Goal: Task Accomplishment & Management: Complete application form

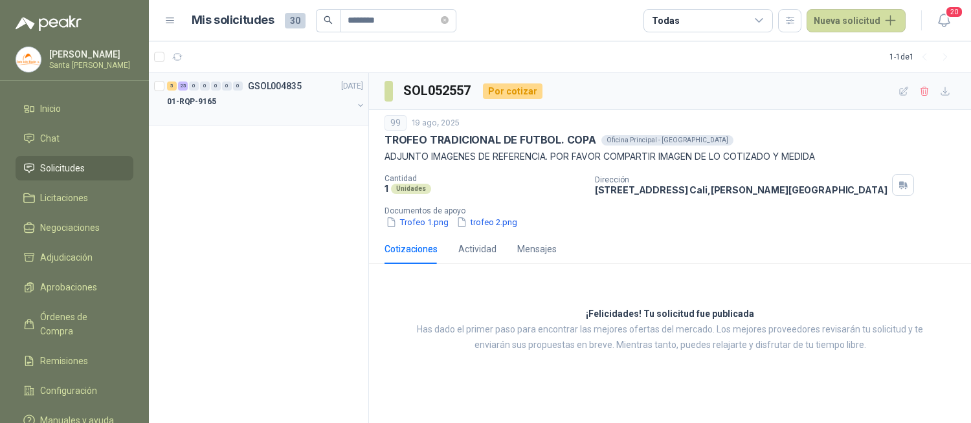
type input "********"
click at [226, 104] on div "01-RQP-9165" at bounding box center [260, 102] width 186 height 16
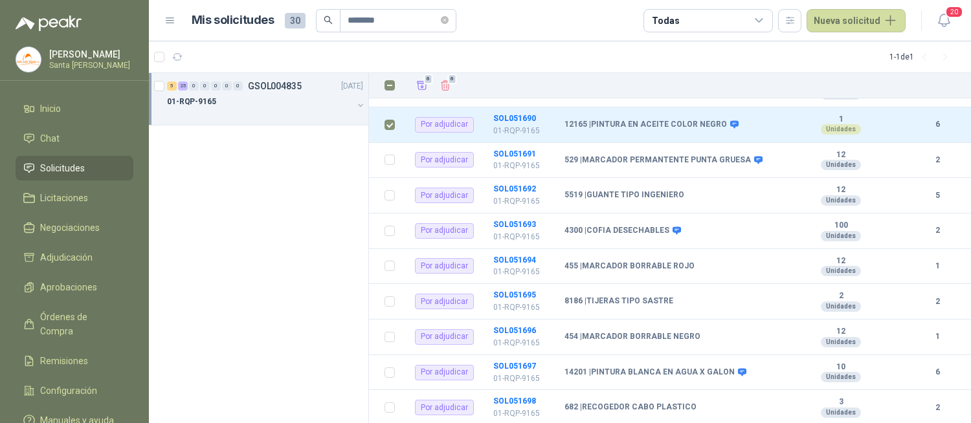
scroll to position [829, 0]
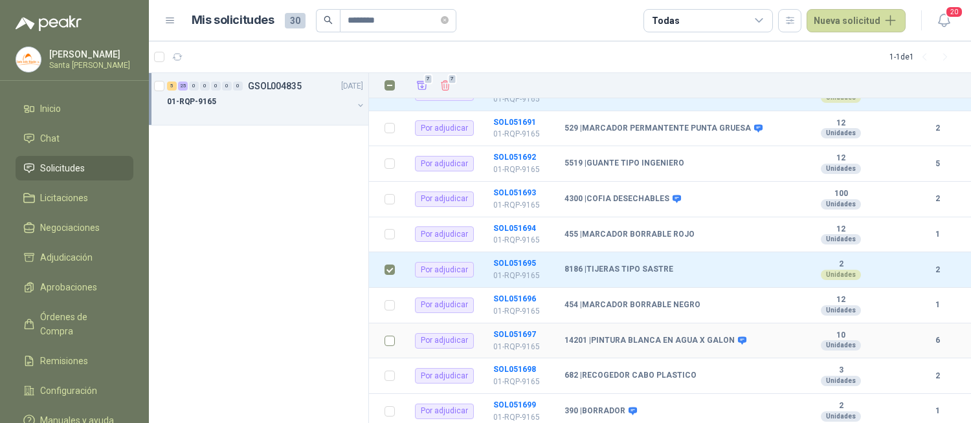
click at [391, 334] on label at bounding box center [389, 341] width 10 height 14
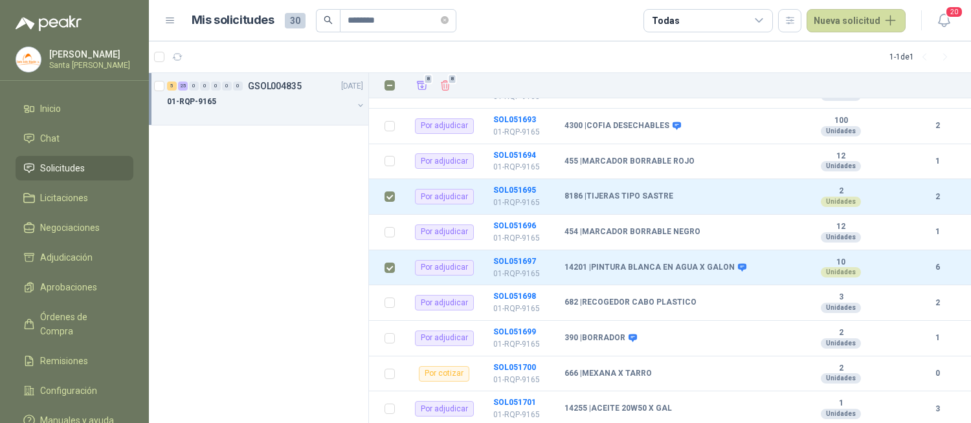
scroll to position [920, 0]
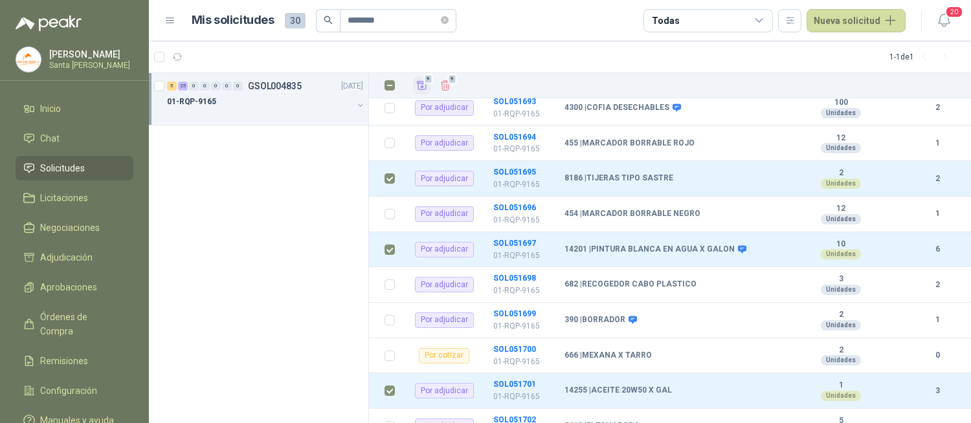
click at [416, 84] on icon "Añadir" at bounding box center [422, 86] width 12 height 12
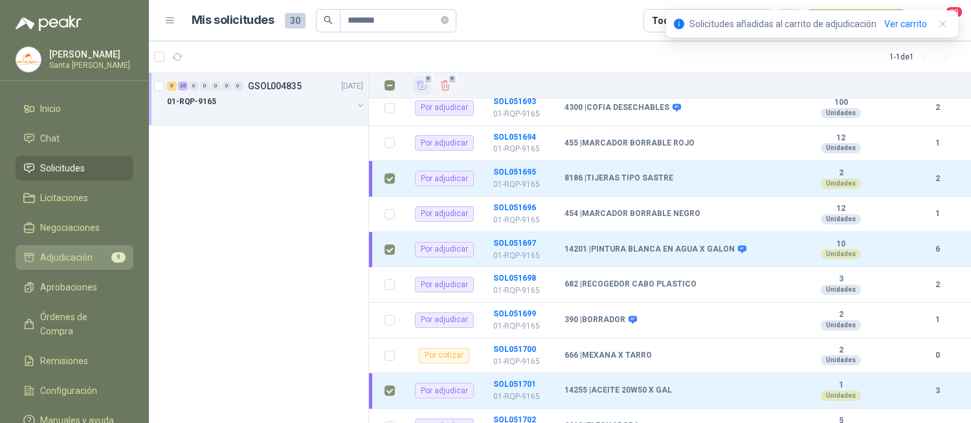
click at [83, 263] on span "Adjudicación" at bounding box center [66, 257] width 52 height 14
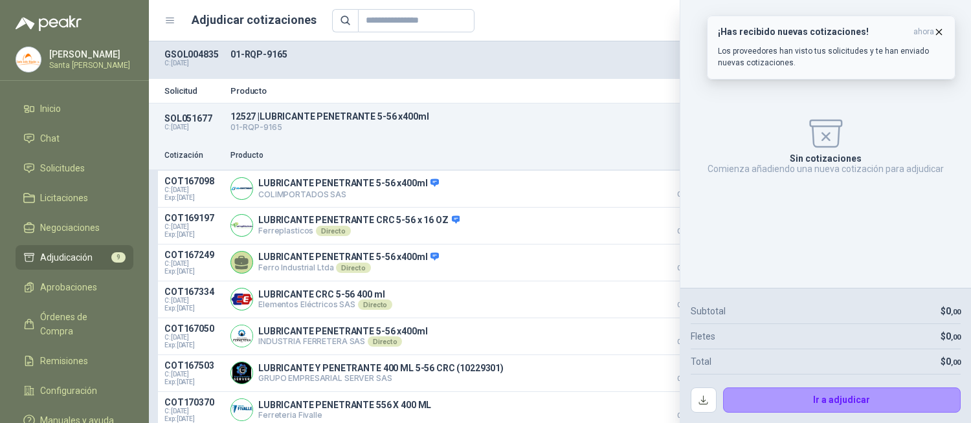
click at [934, 31] on icon "button" at bounding box center [938, 32] width 11 height 11
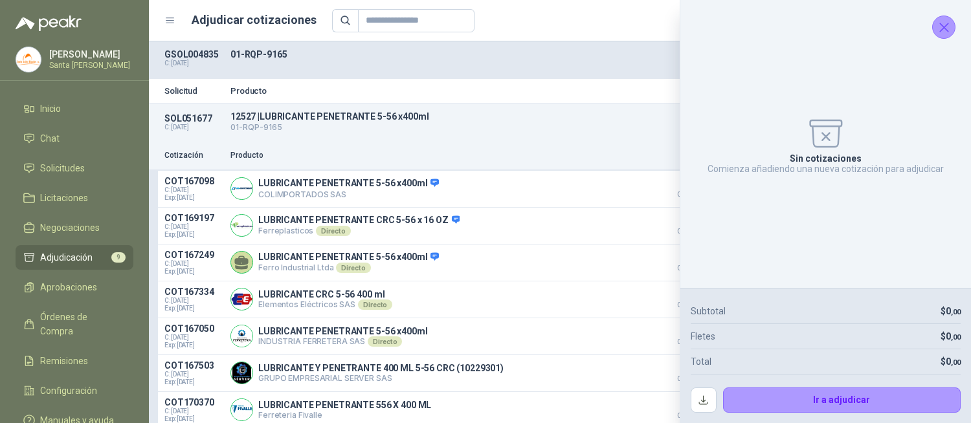
click at [945, 29] on icon "Cerrar" at bounding box center [944, 27] width 8 height 8
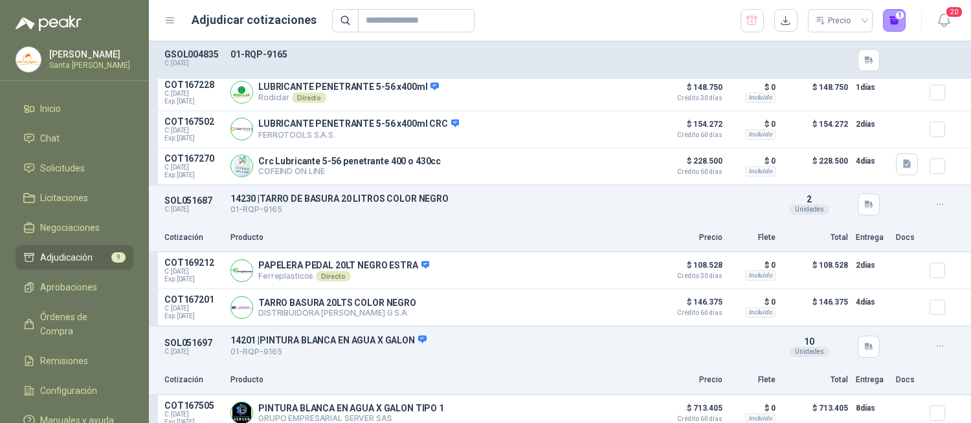
scroll to position [376, 0]
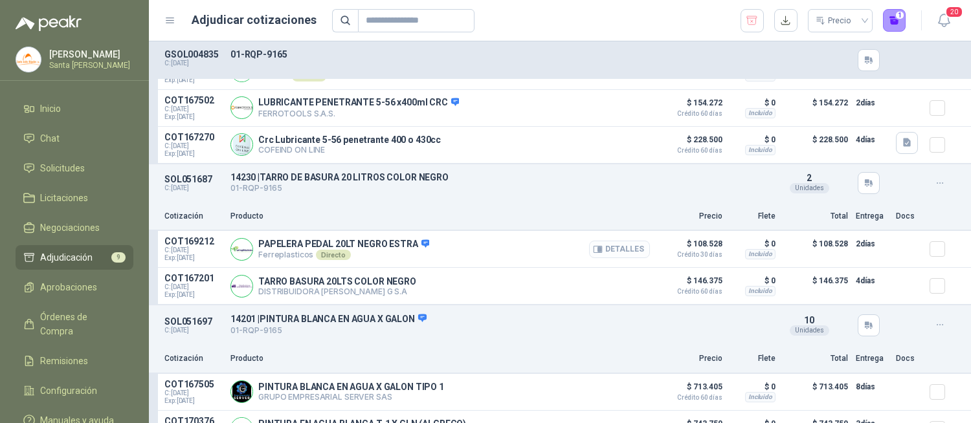
click at [597, 252] on button "Detalles" at bounding box center [619, 249] width 61 height 17
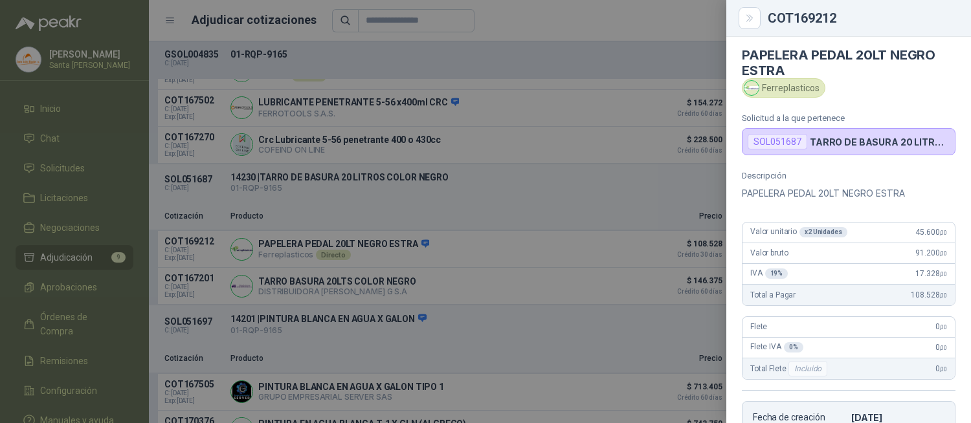
scroll to position [0, 0]
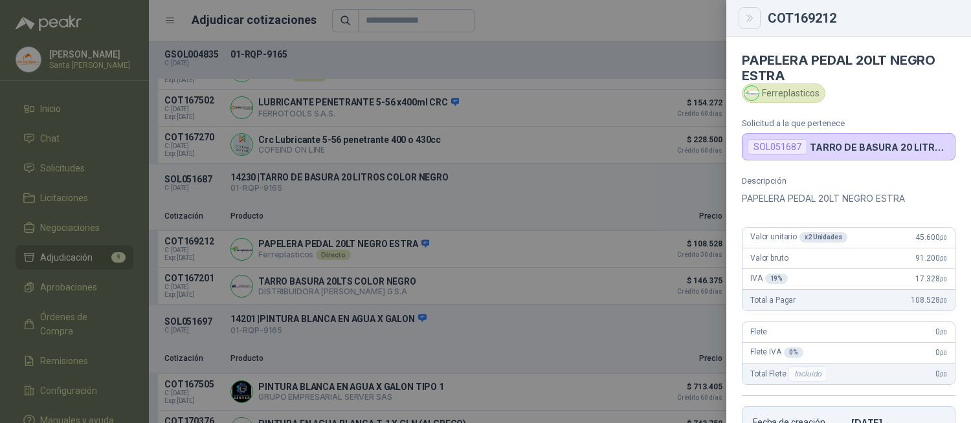
click at [748, 11] on button "Close" at bounding box center [749, 18] width 22 height 22
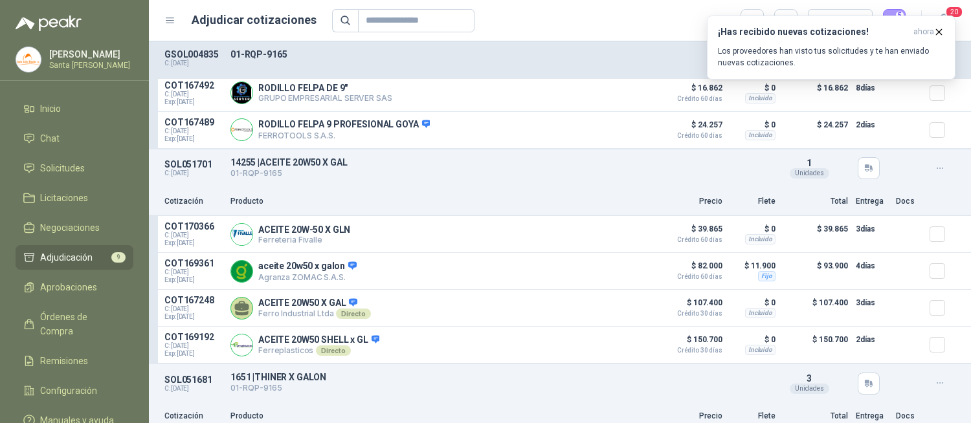
scroll to position [1390, 0]
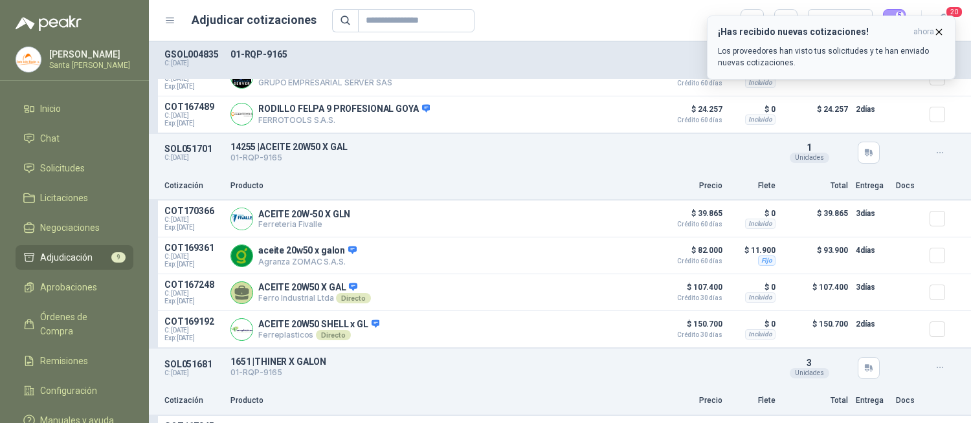
click at [933, 34] on icon "button" at bounding box center [938, 32] width 11 height 11
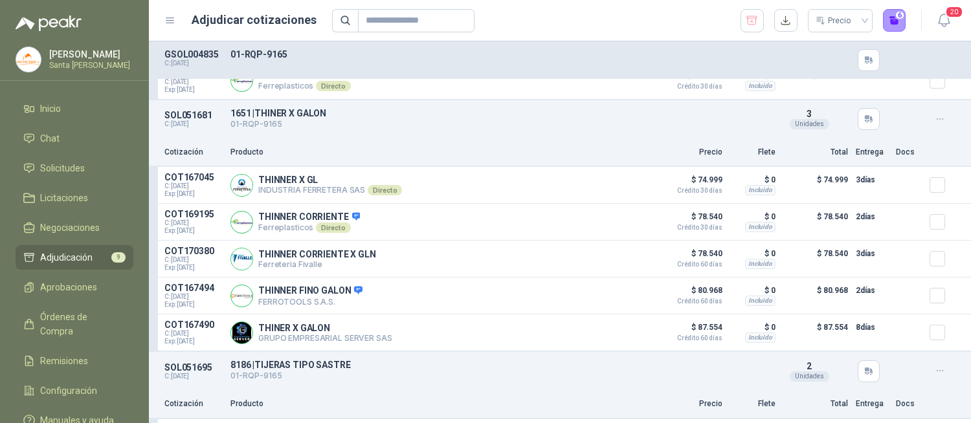
scroll to position [1645, 0]
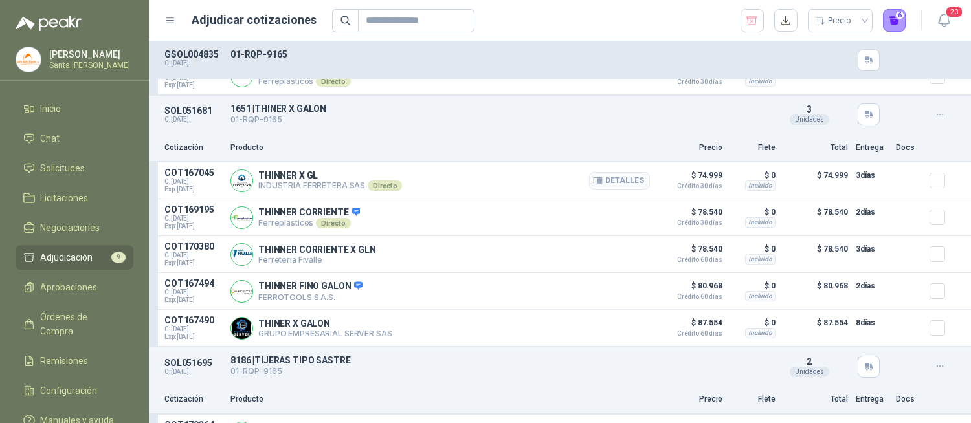
click at [941, 175] on div at bounding box center [942, 181] width 26 height 26
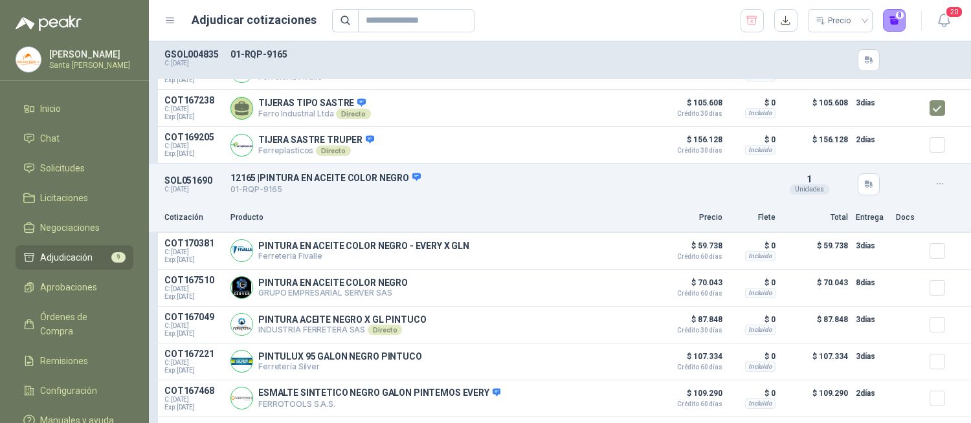
scroll to position [2019, 0]
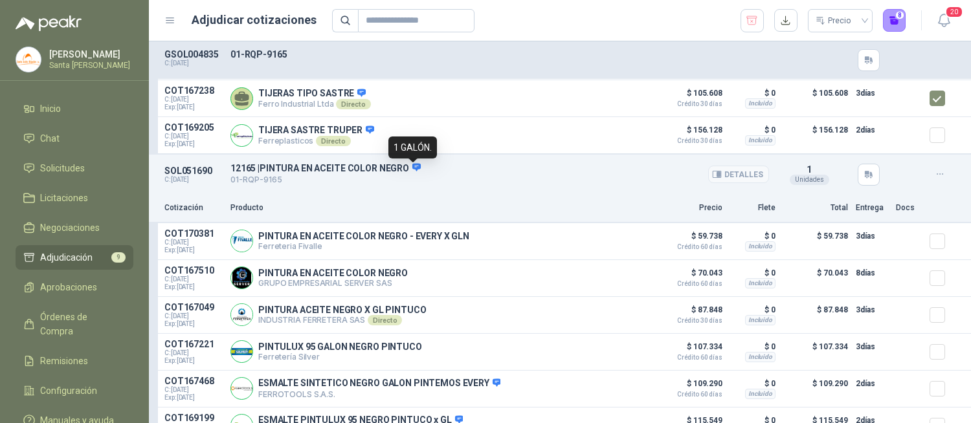
click at [413, 171] on icon at bounding box center [416, 168] width 8 height 8
click at [619, 282] on button "Detalles" at bounding box center [619, 277] width 61 height 17
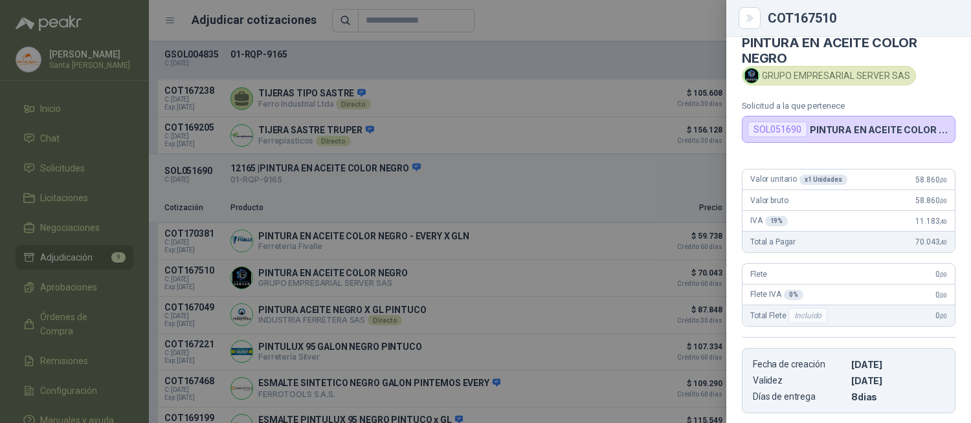
scroll to position [0, 0]
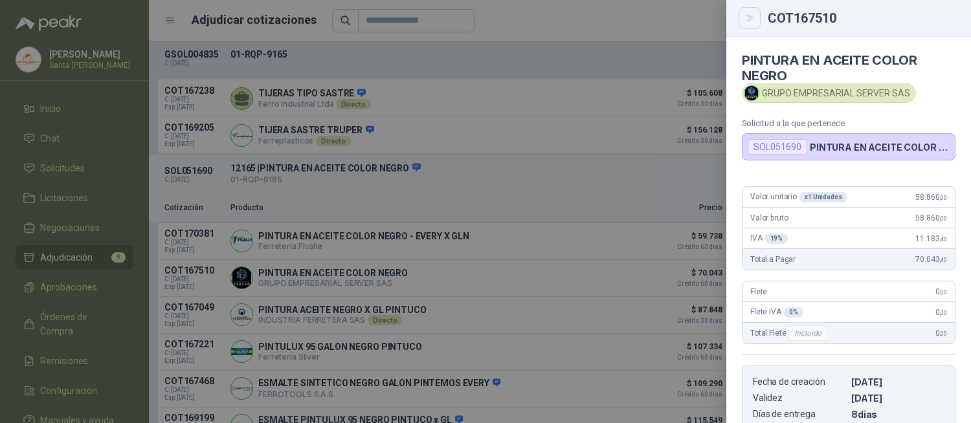
click at [749, 11] on button "Close" at bounding box center [749, 18] width 22 height 22
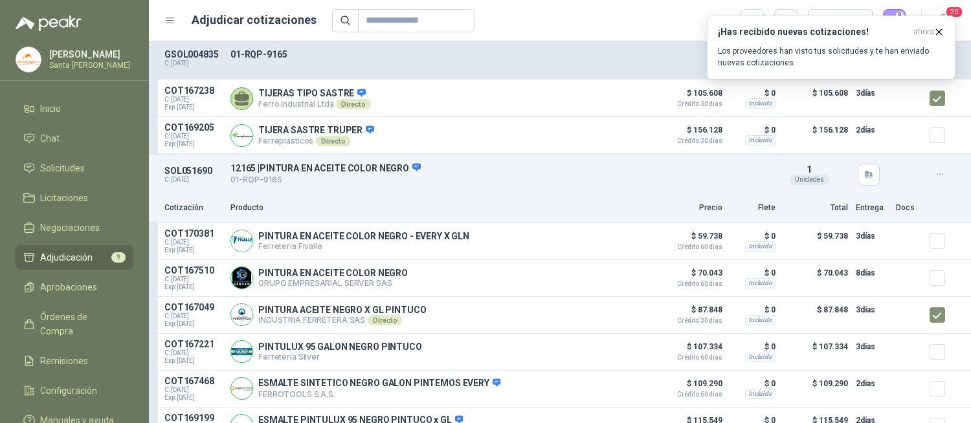
scroll to position [2082, 0]
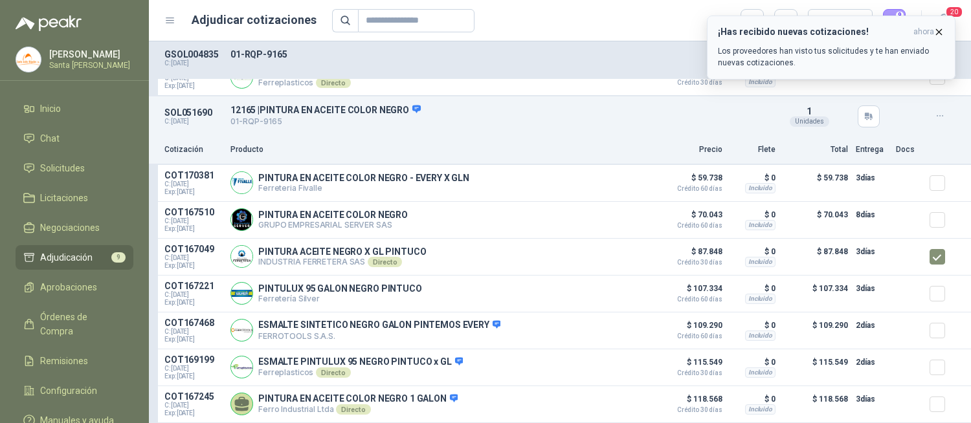
click at [938, 28] on icon "button" at bounding box center [938, 32] width 11 height 11
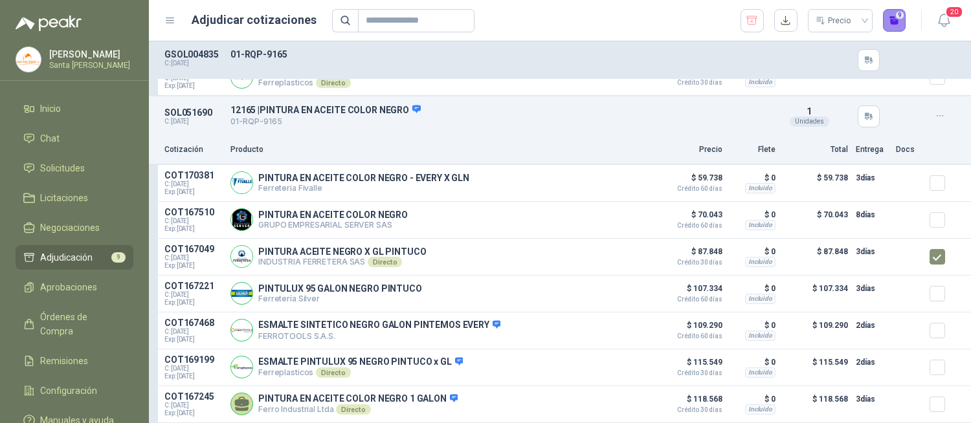
click at [896, 17] on button "9" at bounding box center [894, 20] width 23 height 23
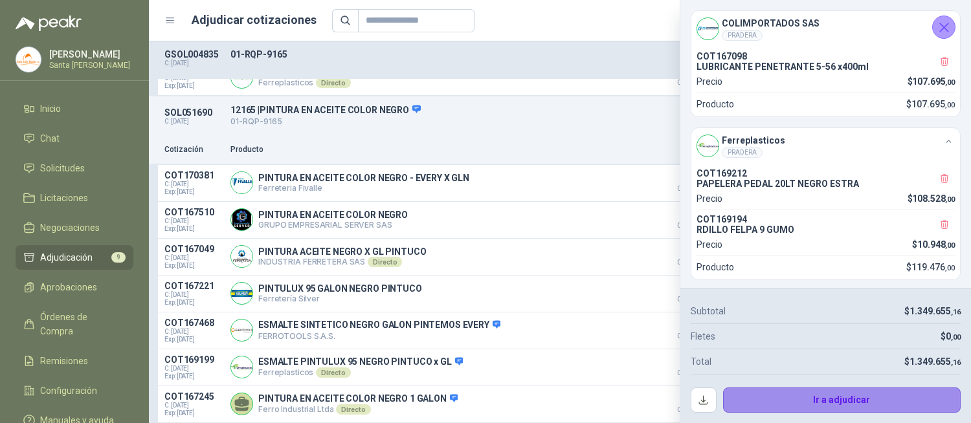
click at [812, 398] on button "Ir a adjudicar" at bounding box center [842, 401] width 238 height 26
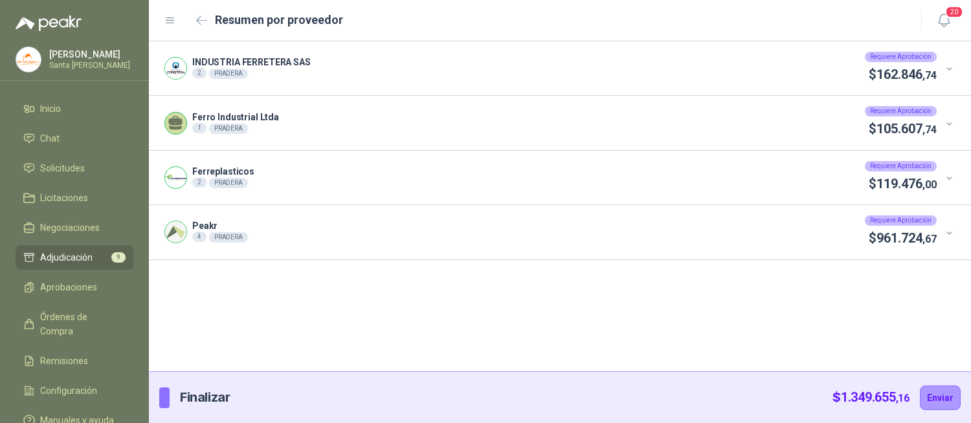
click at [952, 61] on div at bounding box center [945, 68] width 19 height 14
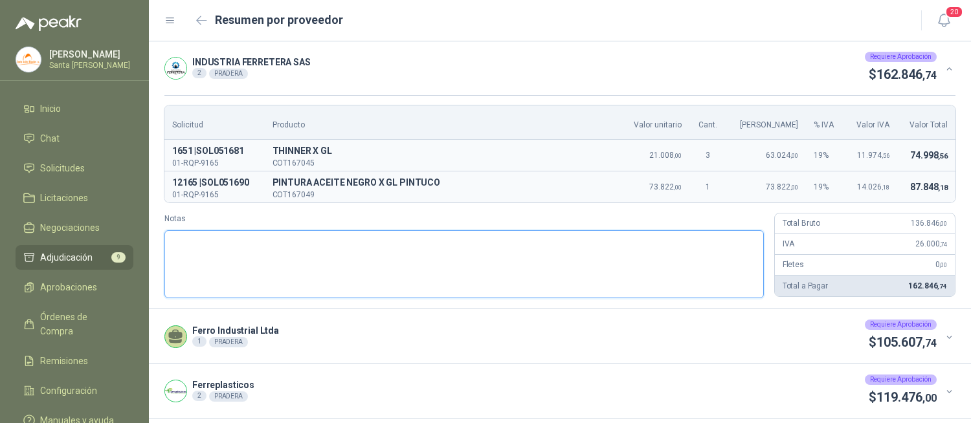
click at [355, 247] on textarea "Notas" at bounding box center [463, 264] width 599 height 68
type textarea "*"
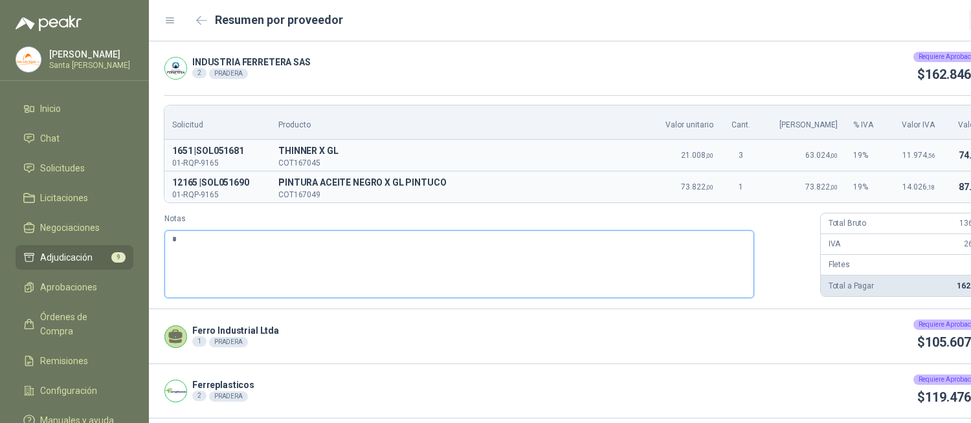
type textarea "**"
type textarea "***"
type textarea "****"
type textarea "*****"
type textarea "******"
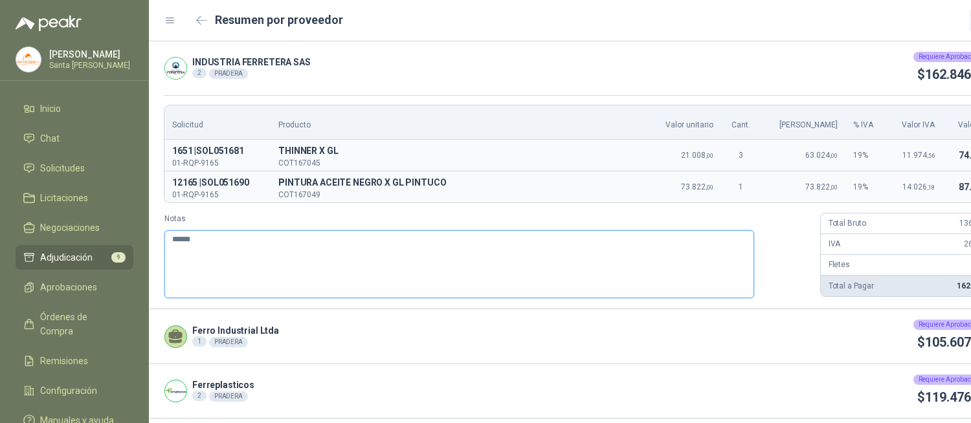
type textarea "*******"
type textarea "********"
type textarea "**********"
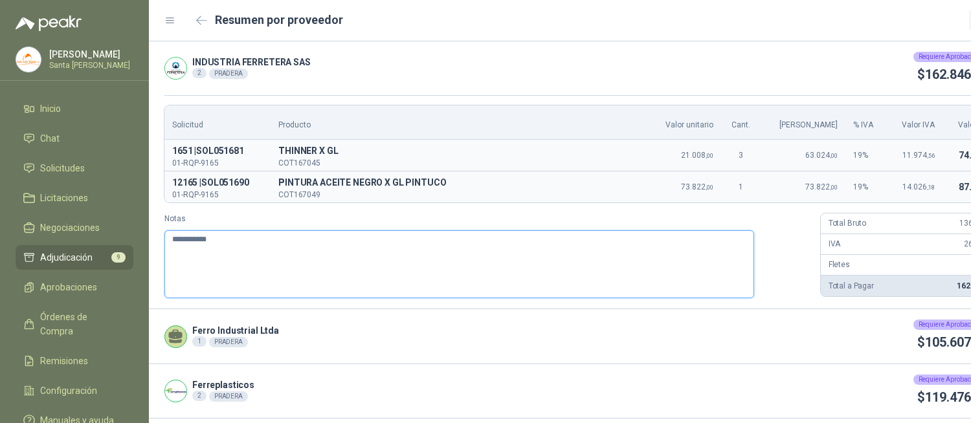
type textarea "**********"
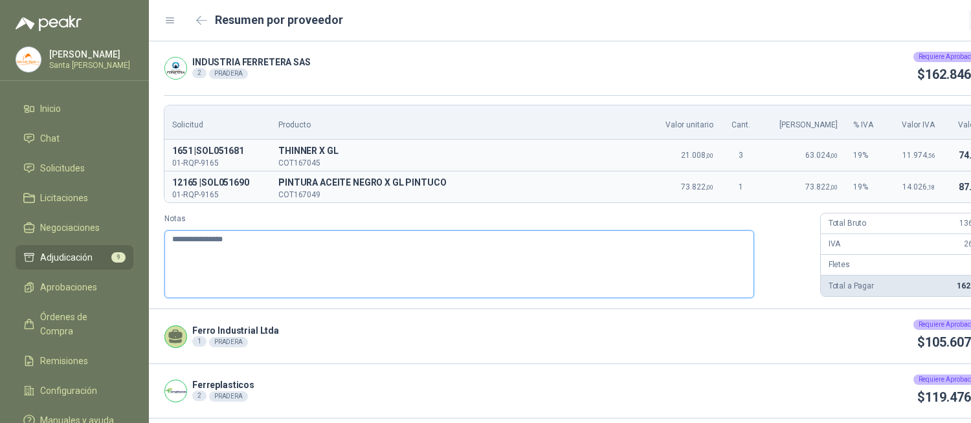
type textarea "**********"
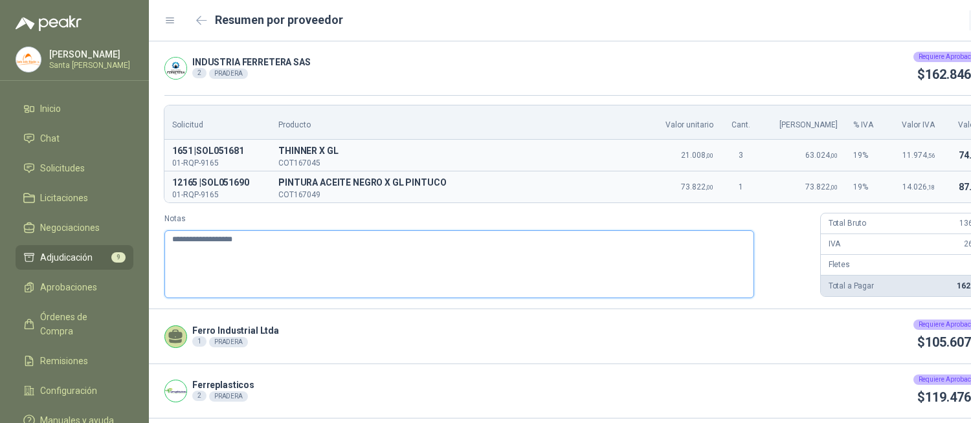
type textarea "**********"
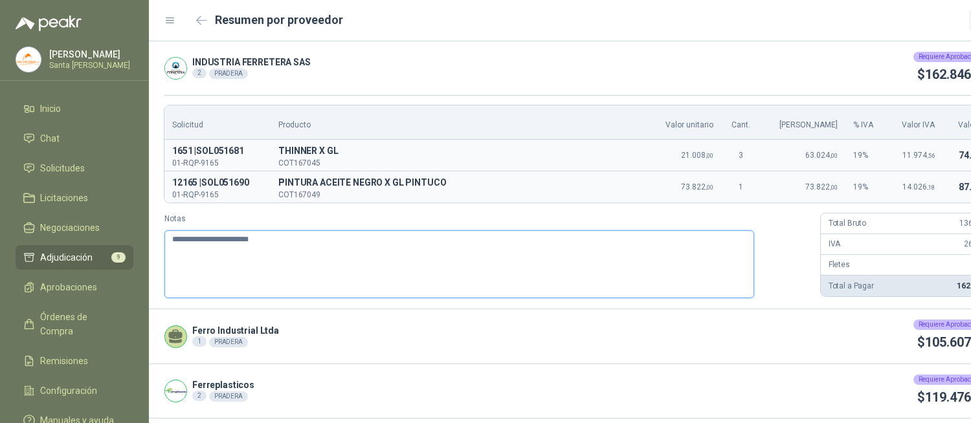
type textarea "**********"
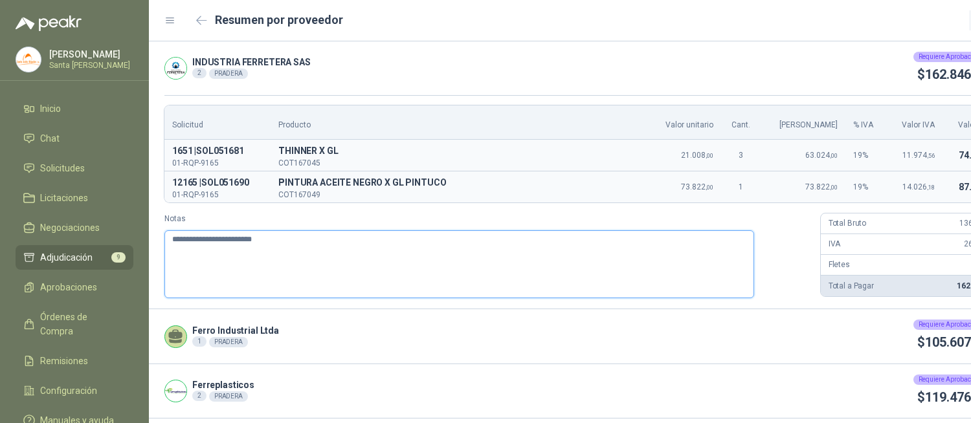
type textarea "**********"
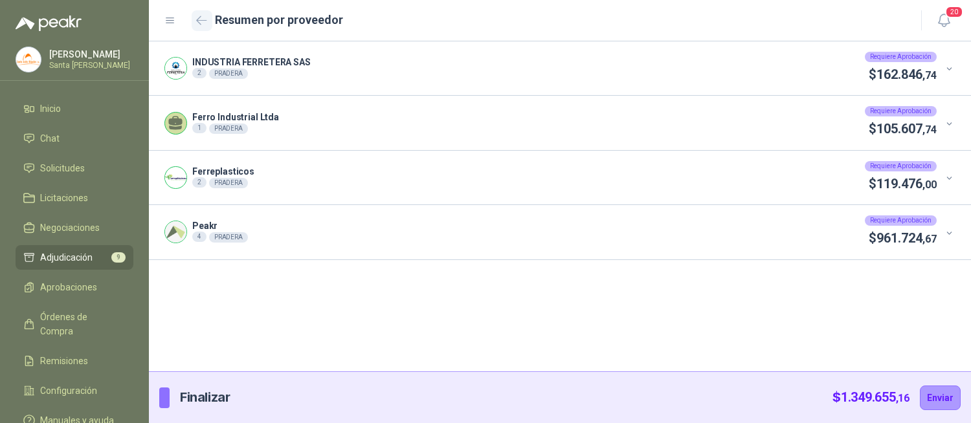
click at [197, 19] on icon "button" at bounding box center [202, 20] width 10 height 8
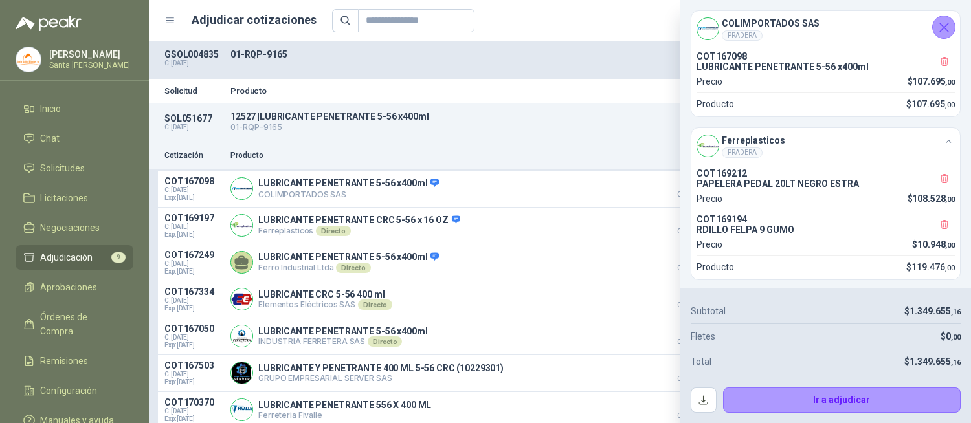
click at [946, 27] on icon "Cerrar" at bounding box center [944, 27] width 16 height 16
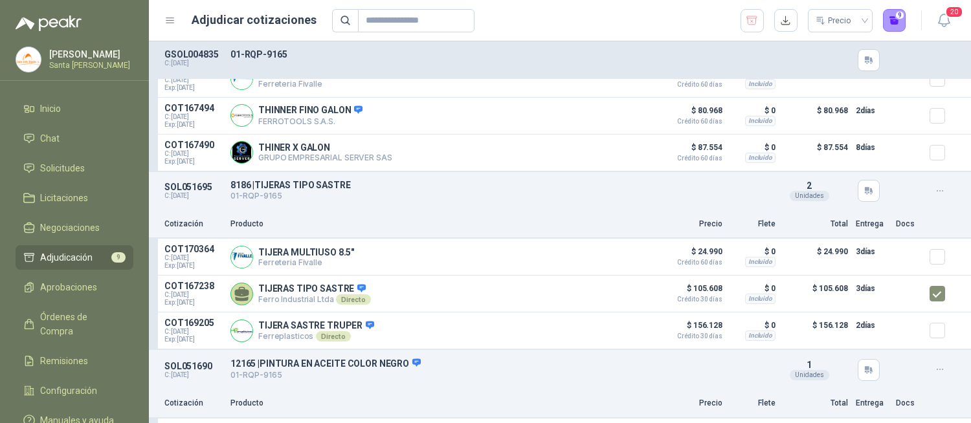
scroll to position [1828, 0]
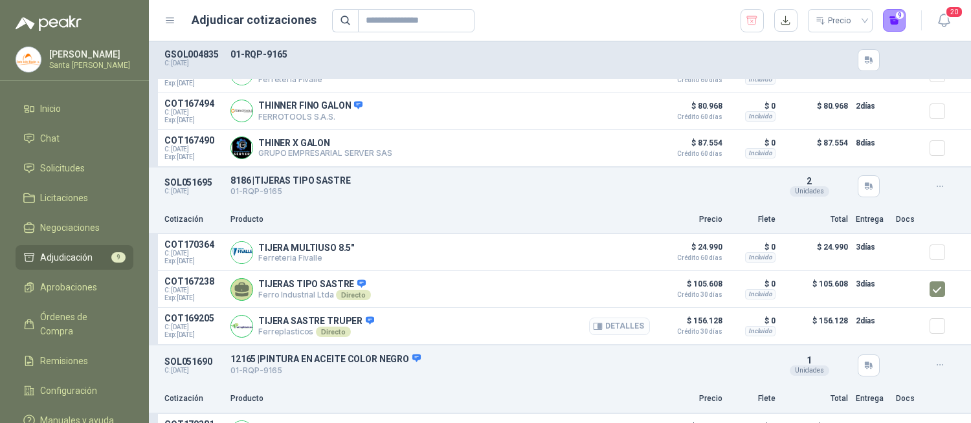
click at [605, 325] on button "Detalles" at bounding box center [619, 326] width 61 height 17
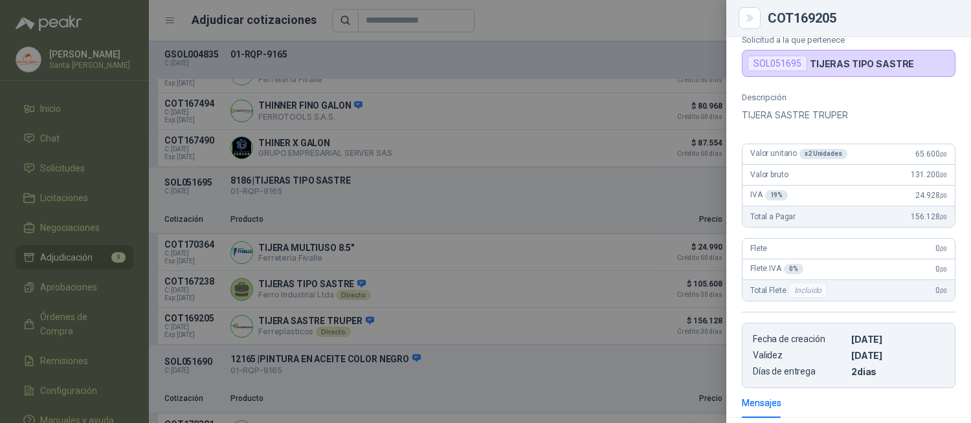
scroll to position [1, 0]
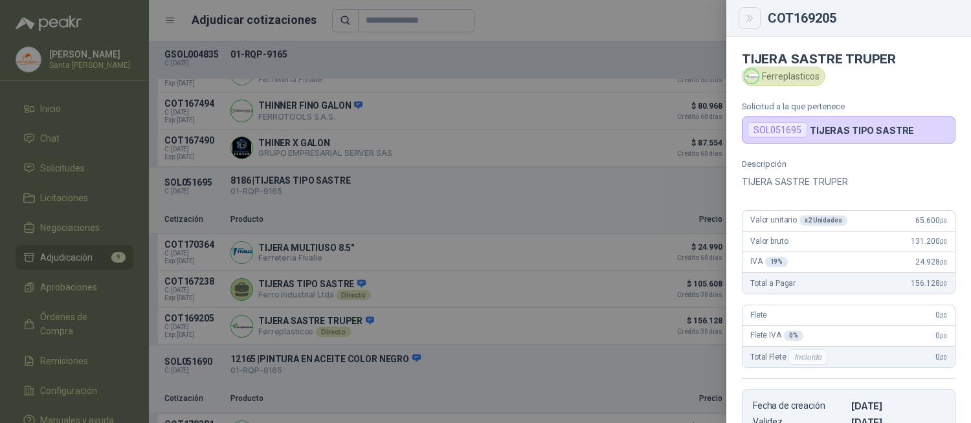
click at [753, 17] on icon "Close" at bounding box center [749, 18] width 11 height 11
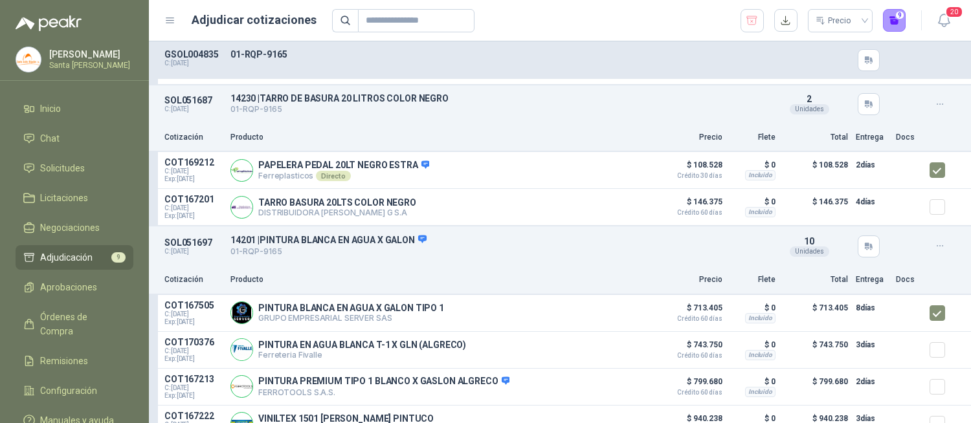
scroll to position [422, 0]
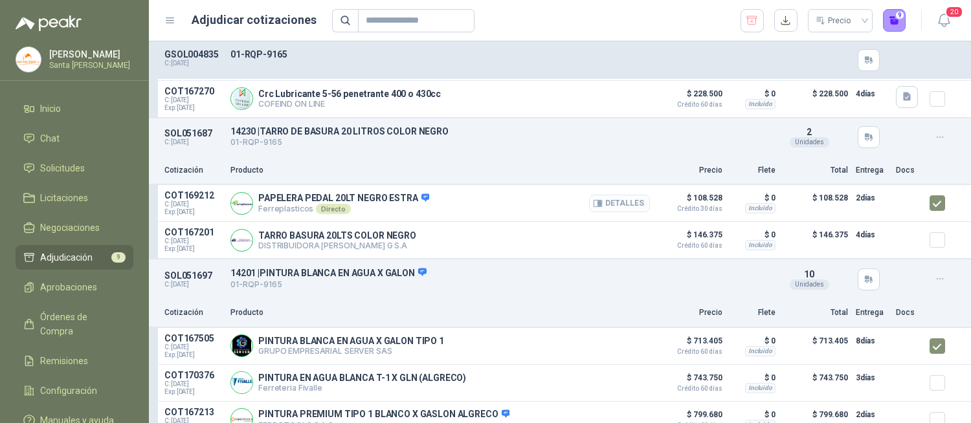
click at [606, 209] on button "Detalles" at bounding box center [619, 203] width 61 height 17
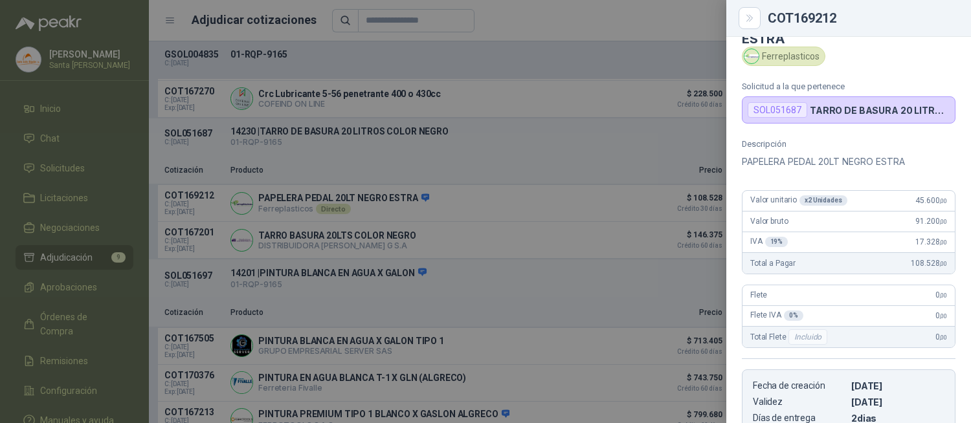
scroll to position [35, 0]
click at [746, 23] on button "Close" at bounding box center [749, 18] width 22 height 22
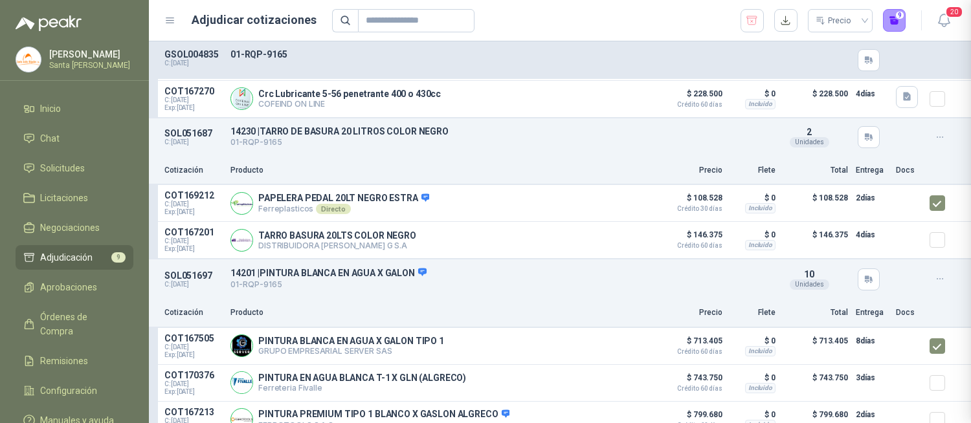
scroll to position [263, 0]
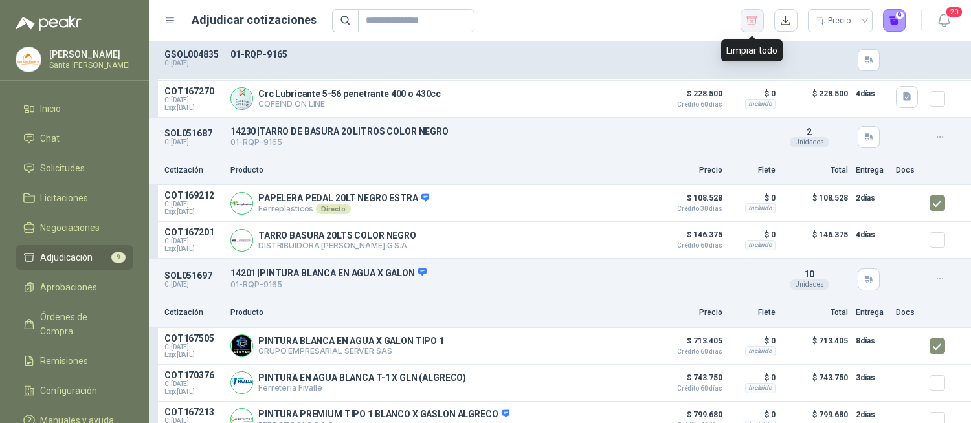
click at [751, 20] on icon "button" at bounding box center [751, 20] width 12 height 13
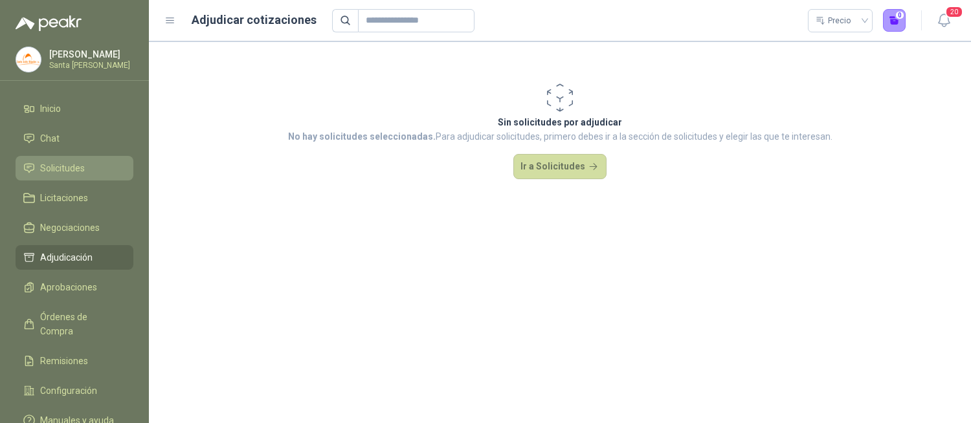
click at [69, 170] on span "Solicitudes" at bounding box center [62, 168] width 45 height 14
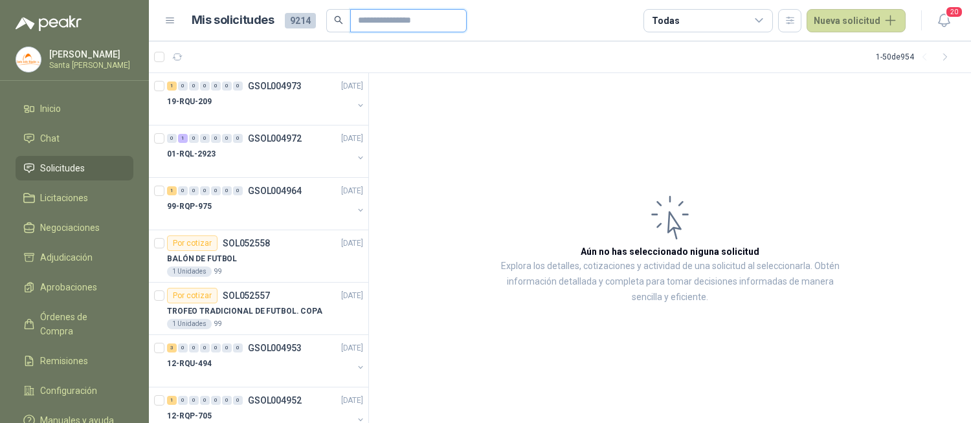
click at [366, 18] on input "text" at bounding box center [403, 21] width 91 height 22
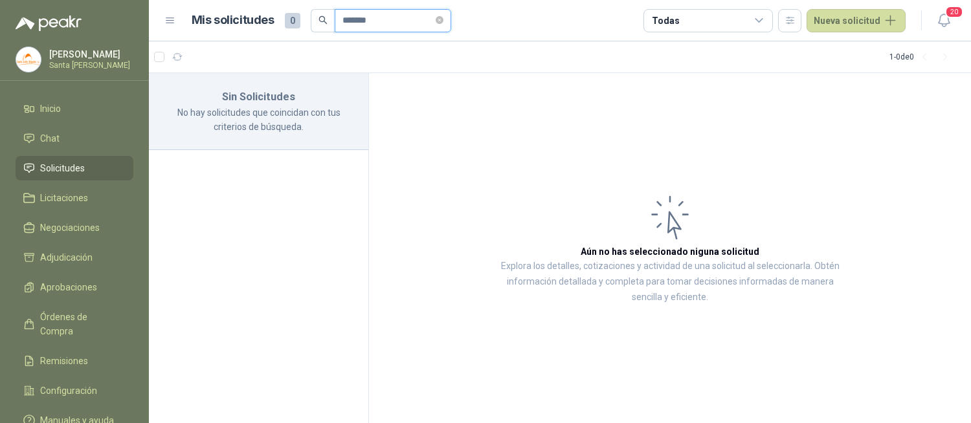
click at [354, 23] on input "*******" at bounding box center [387, 21] width 91 height 22
click at [360, 23] on input "*******" at bounding box center [387, 21] width 91 height 22
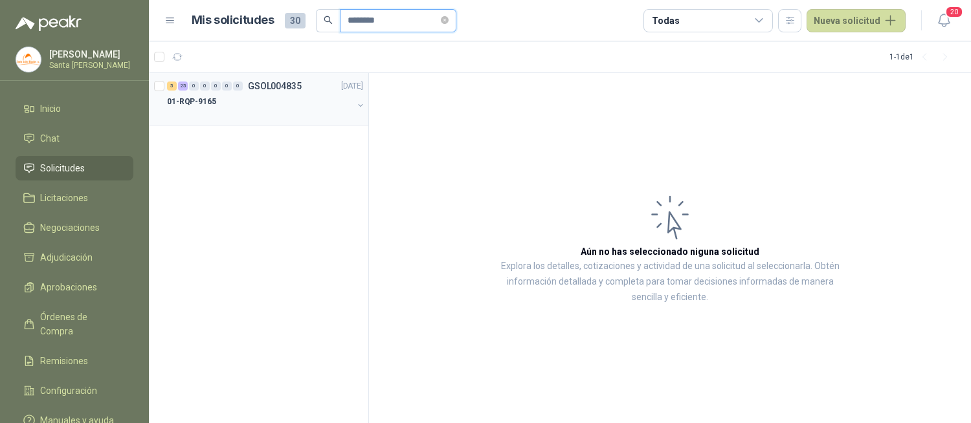
type input "********"
click at [241, 105] on div "01-RQP-9165" at bounding box center [260, 102] width 186 height 16
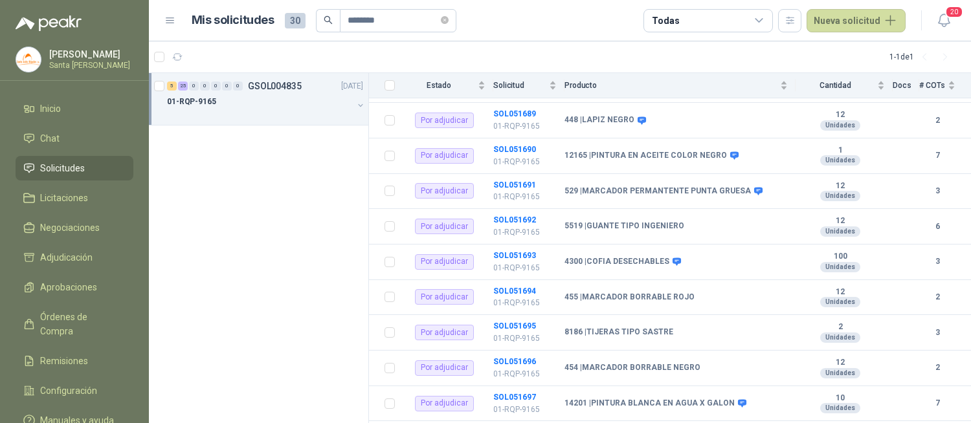
scroll to position [769, 0]
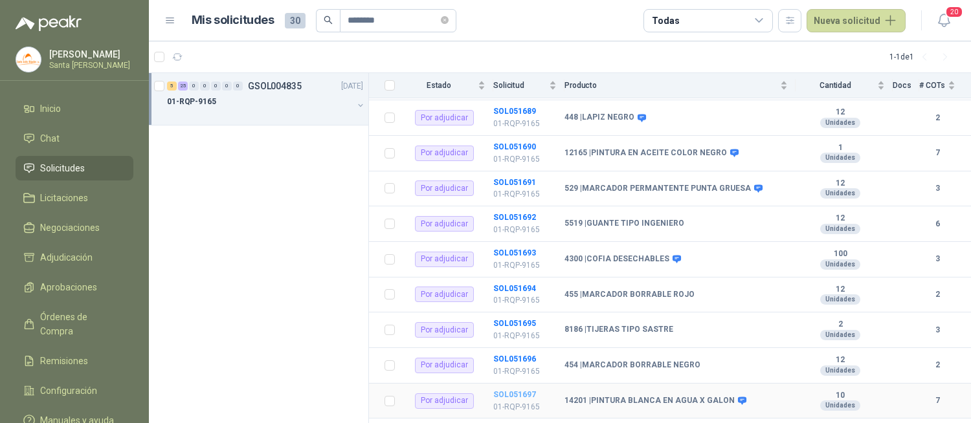
click at [514, 390] on b "SOL051697" at bounding box center [514, 394] width 43 height 9
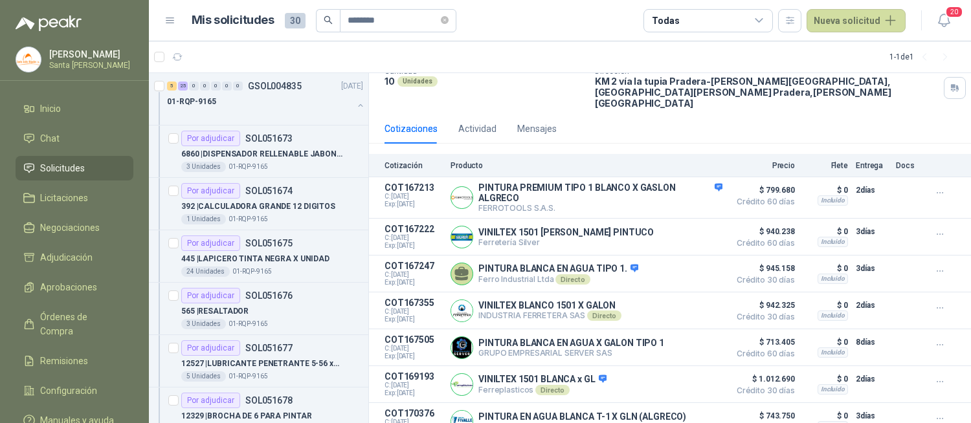
scroll to position [114, 0]
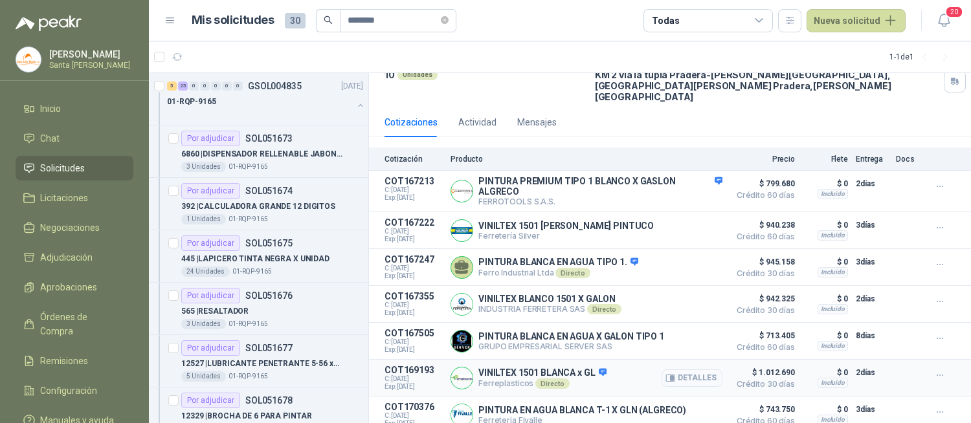
click at [674, 369] on button "Detalles" at bounding box center [691, 377] width 61 height 17
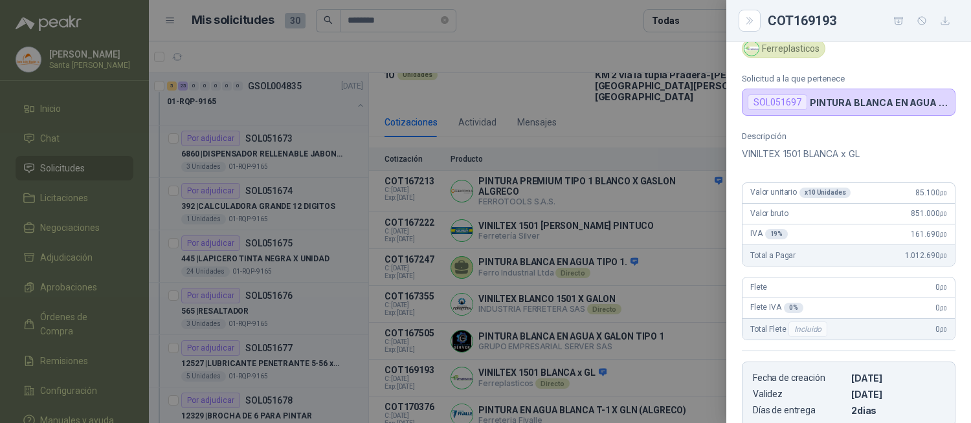
scroll to position [23, 0]
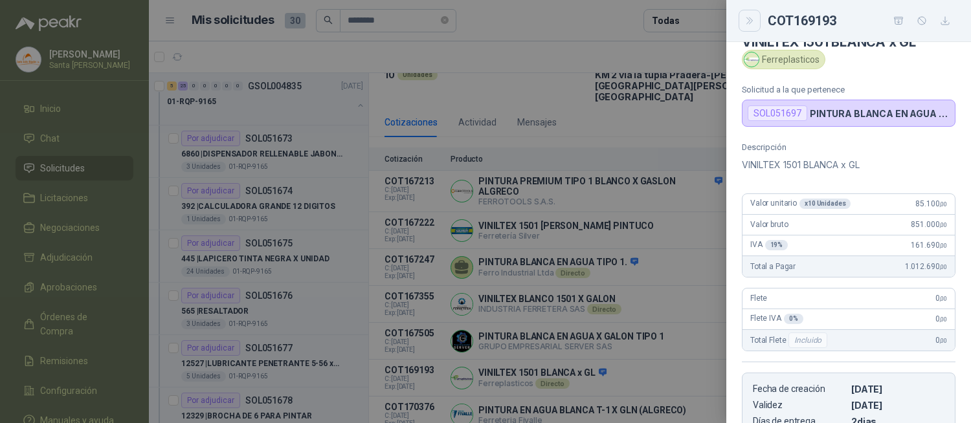
click at [754, 23] on icon "Close" at bounding box center [749, 21] width 11 height 11
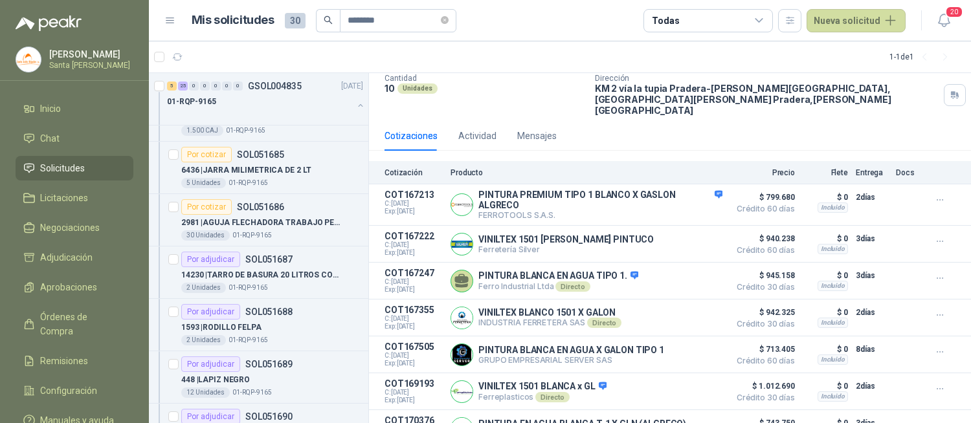
scroll to position [616, 0]
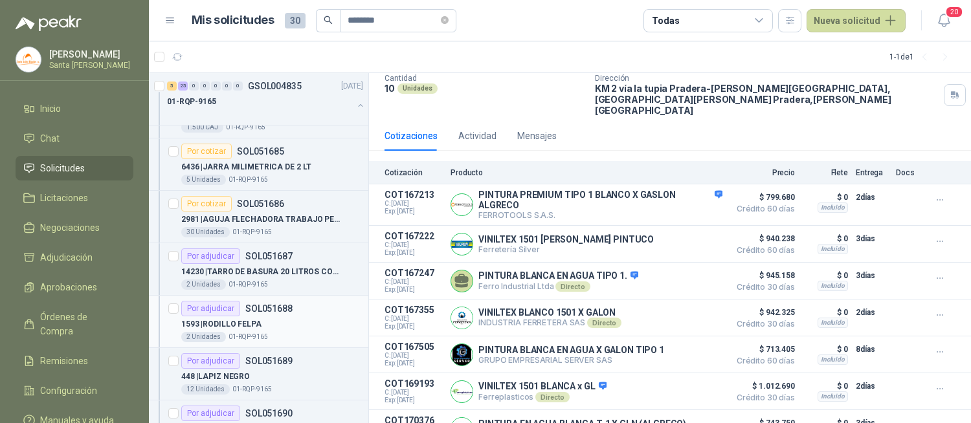
click at [254, 309] on p "SOL051688" at bounding box center [268, 308] width 47 height 9
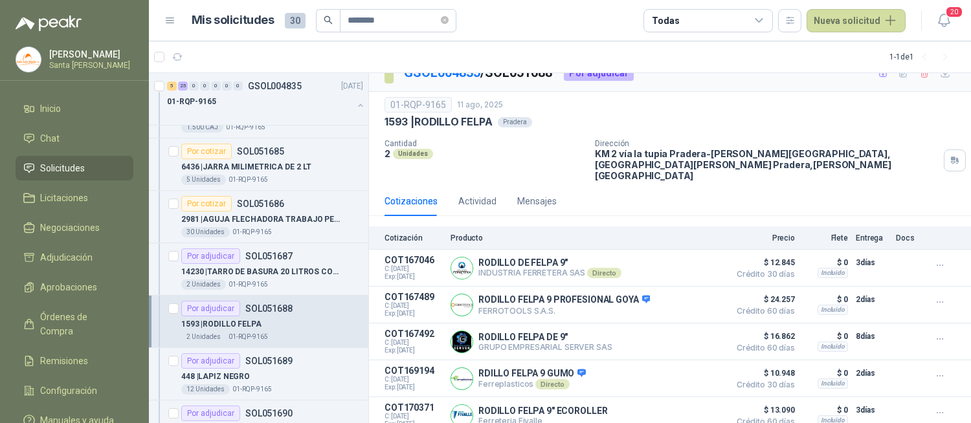
scroll to position [19, 0]
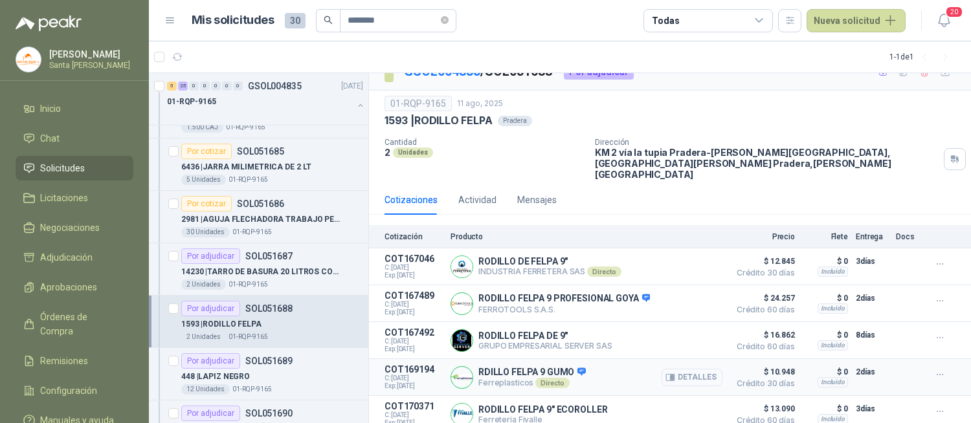
click at [676, 369] on button "Detalles" at bounding box center [691, 377] width 61 height 17
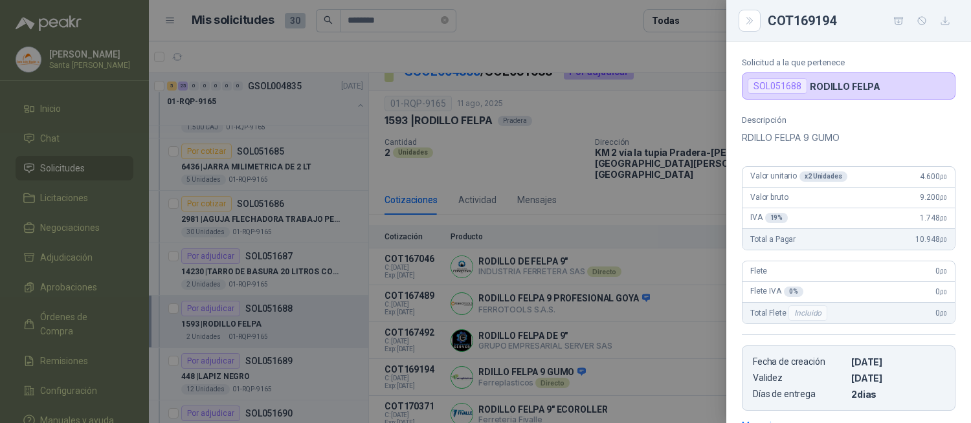
scroll to position [30, 0]
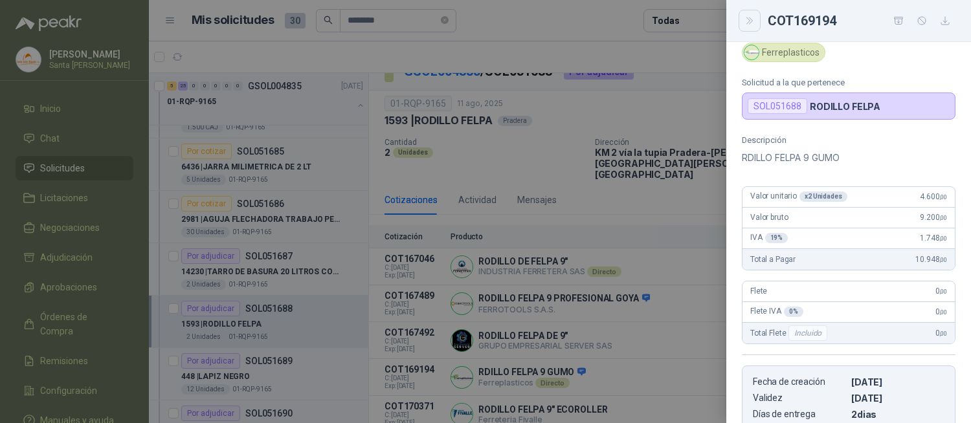
click at [749, 23] on icon "Close" at bounding box center [749, 20] width 6 height 6
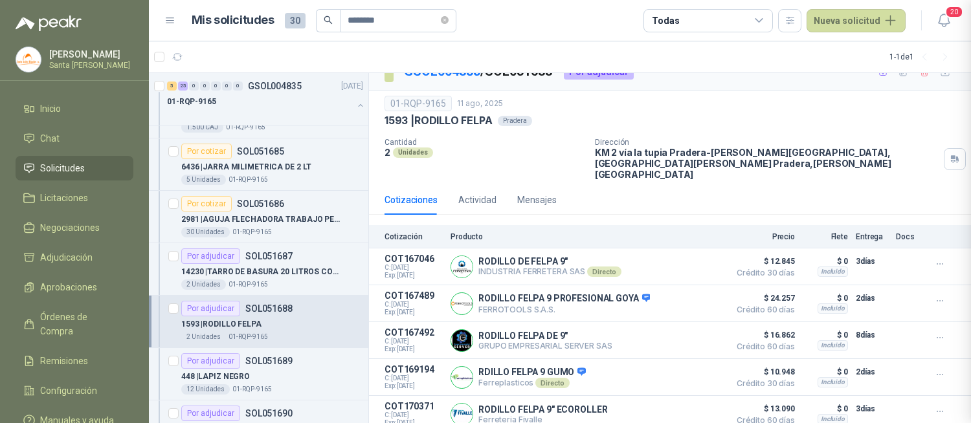
scroll to position [254, 0]
click at [749, 20] on div "Todas" at bounding box center [707, 20] width 129 height 23
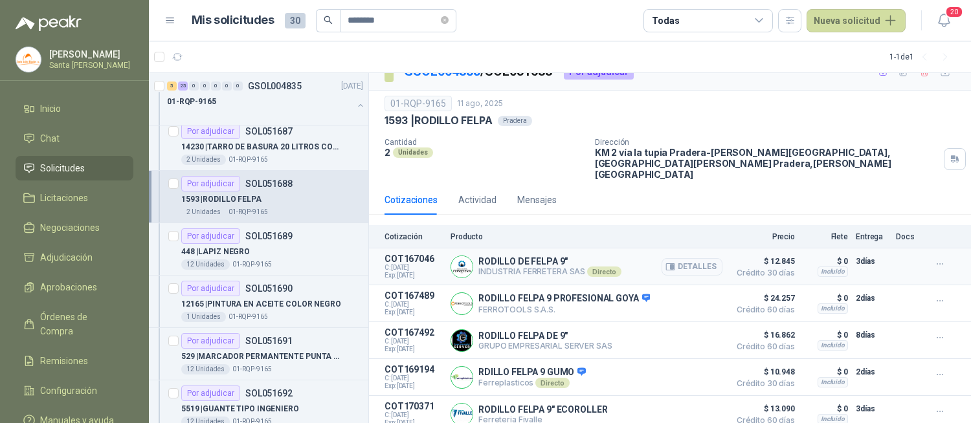
scroll to position [744, 0]
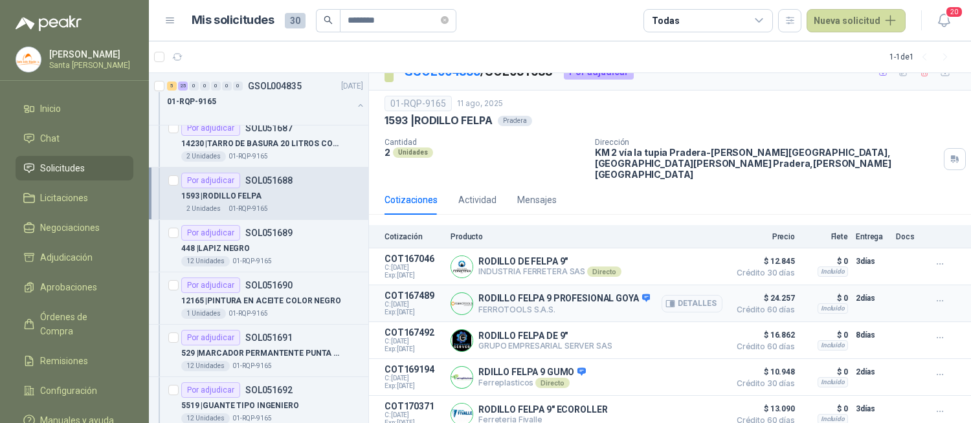
click at [514, 291] on div "RODILLO FELPA 9 PROFESIONAL GOYA FERROTOOLS S.A.S. [GEOGRAPHIC_DATA]" at bounding box center [586, 304] width 272 height 26
click at [754, 23] on div "Todas" at bounding box center [707, 20] width 129 height 23
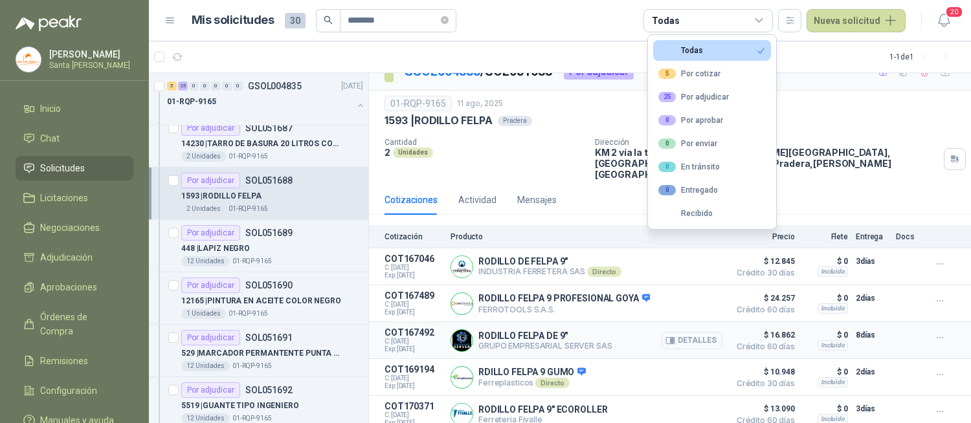
click at [548, 327] on div "RODILLO FELPA DE 9" GRUPO EMPRESARIAL SERVER SAS Detalles" at bounding box center [586, 340] width 272 height 26
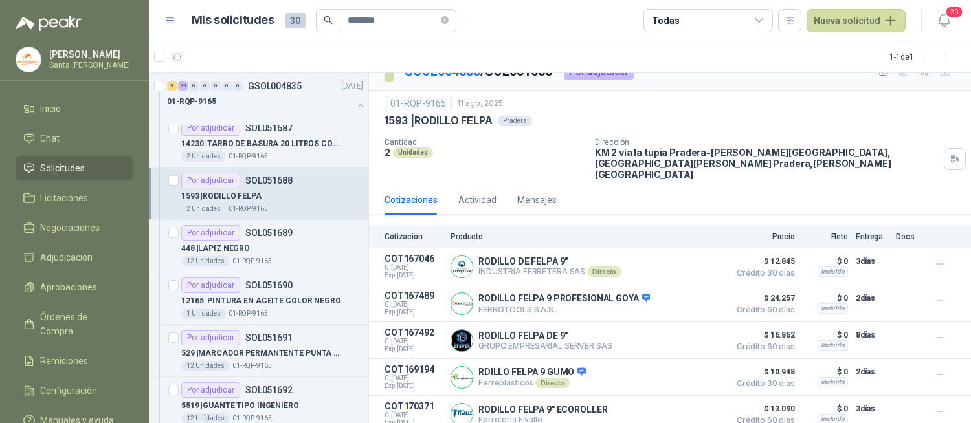
scroll to position [19, 0]
click at [745, 20] on div "Todas" at bounding box center [707, 20] width 129 height 23
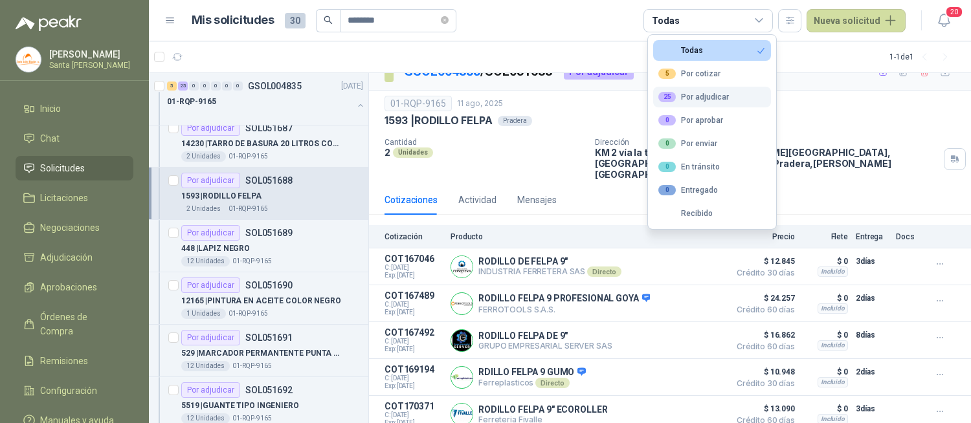
click at [716, 94] on div "25 Por adjudicar" at bounding box center [693, 97] width 71 height 10
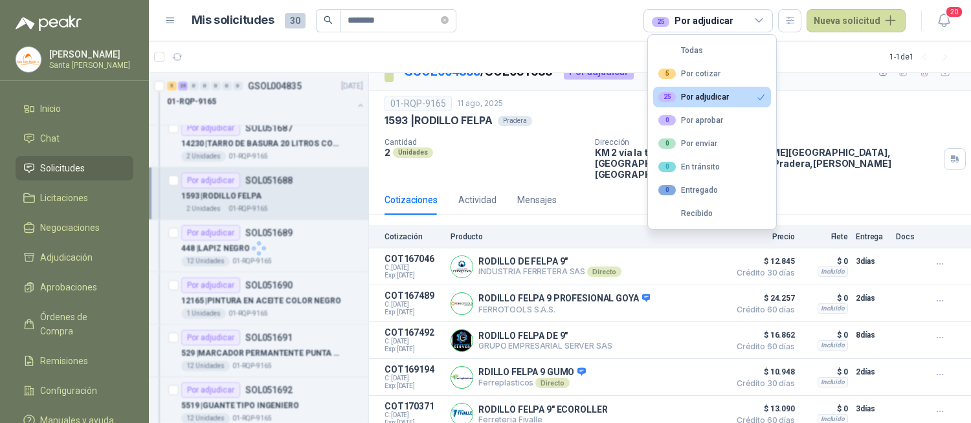
click at [747, 24] on div "25 Por adjudicar" at bounding box center [707, 20] width 129 height 23
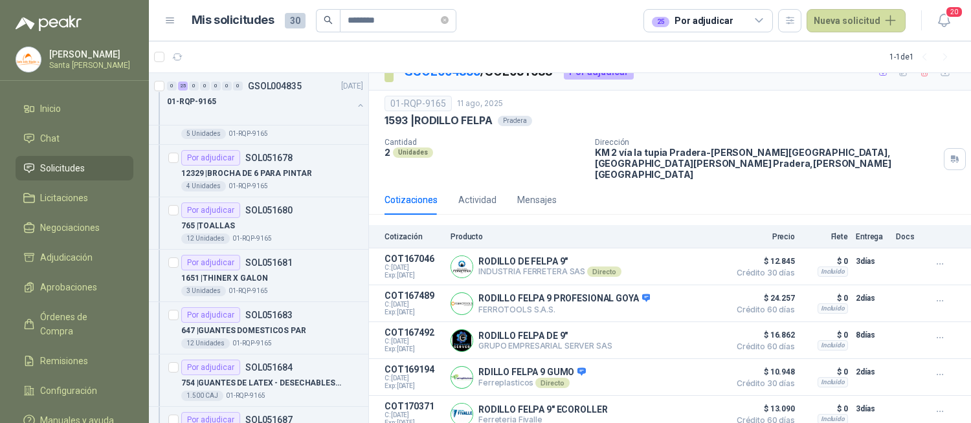
scroll to position [217, 0]
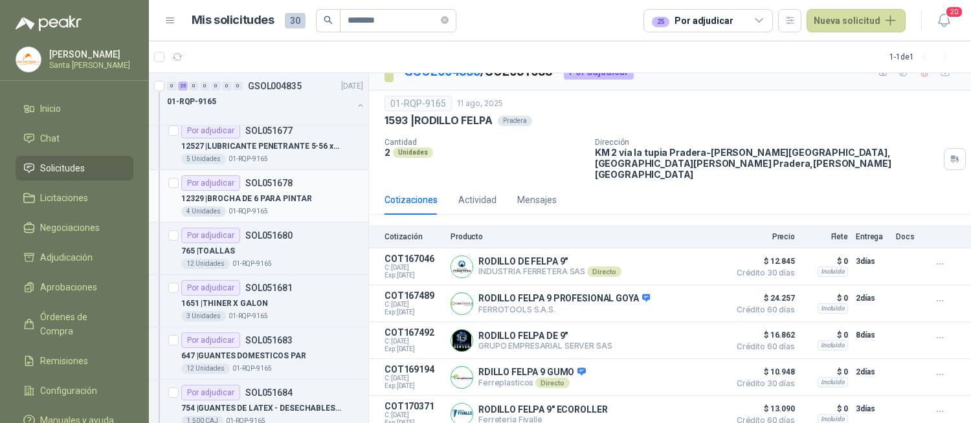
click at [272, 173] on article "Por adjudicar SOL051678 12329 | BROCHA DE 6 PARA PINTAR 4 Unidades 01-RQP-9165" at bounding box center [258, 196] width 219 height 52
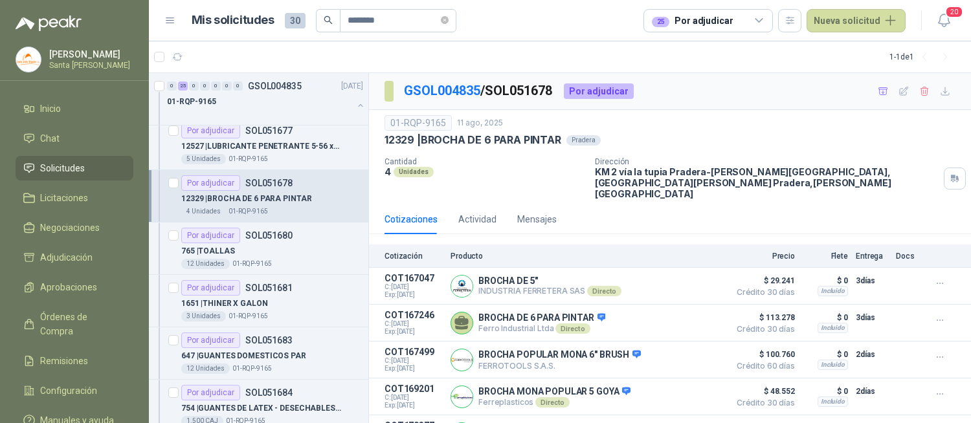
scroll to position [19, 0]
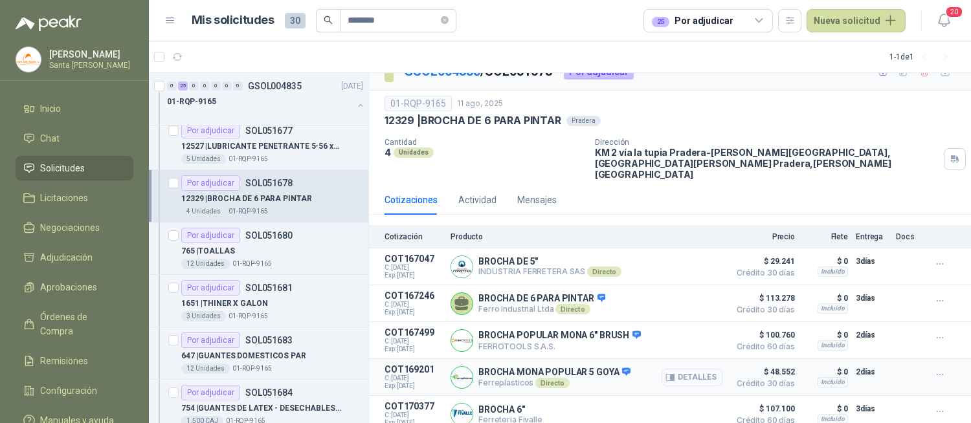
click at [684, 371] on button "Detalles" at bounding box center [691, 377] width 61 height 17
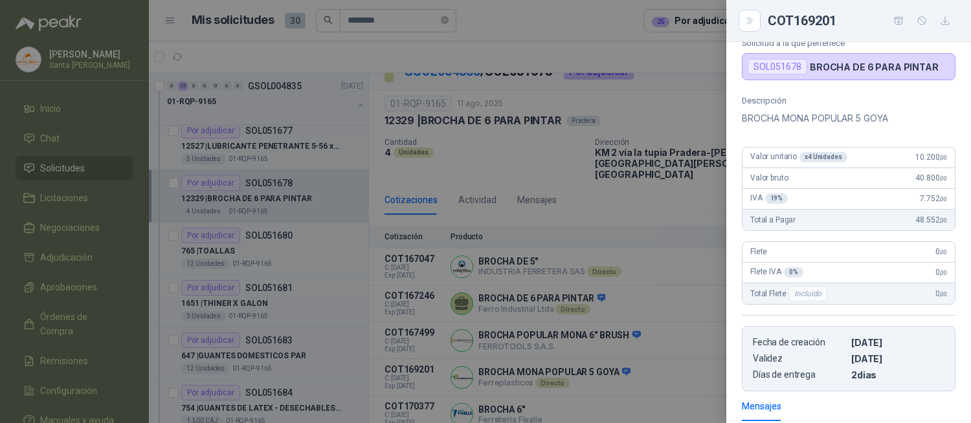
scroll to position [0, 0]
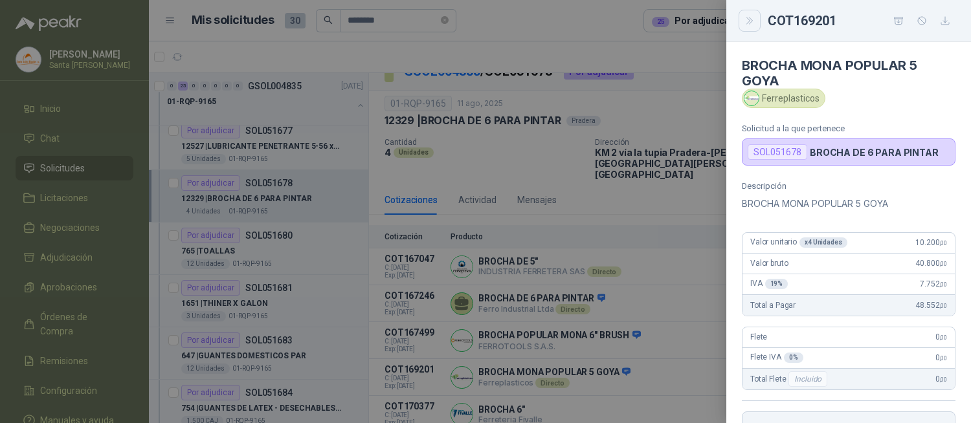
click at [749, 17] on icon "Close" at bounding box center [749, 20] width 6 height 6
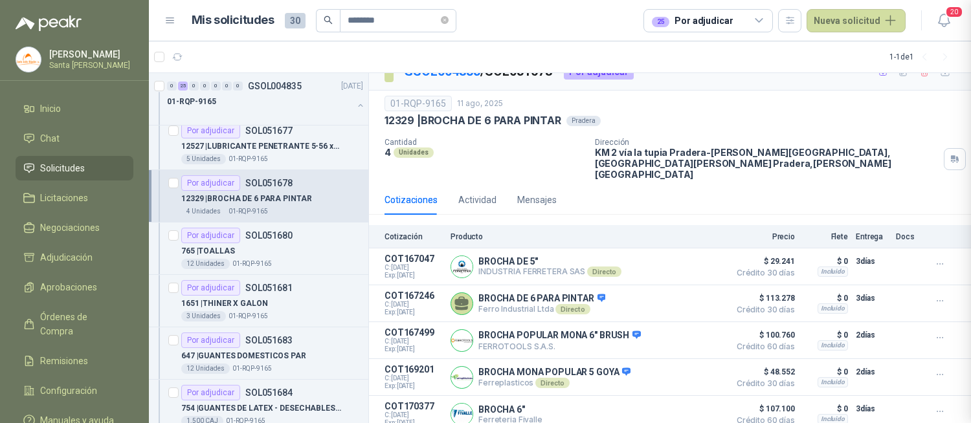
scroll to position [269, 0]
click at [270, 148] on p "12527 | LUBRICANTE PENETRANTE 5-56 x400ml" at bounding box center [261, 146] width 161 height 12
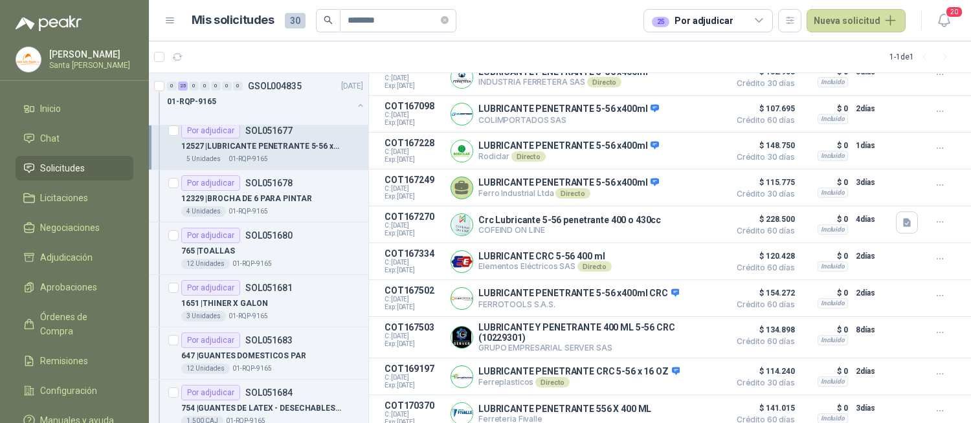
scroll to position [211, 0]
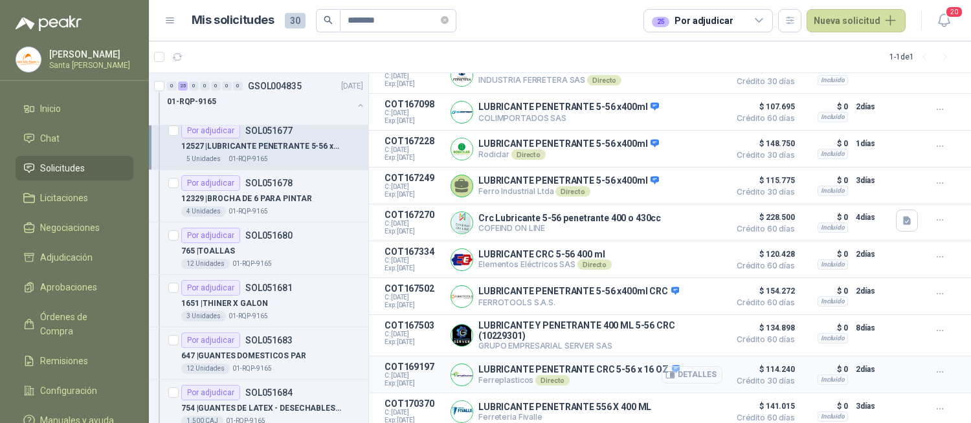
click at [683, 368] on button "Detalles" at bounding box center [691, 374] width 61 height 17
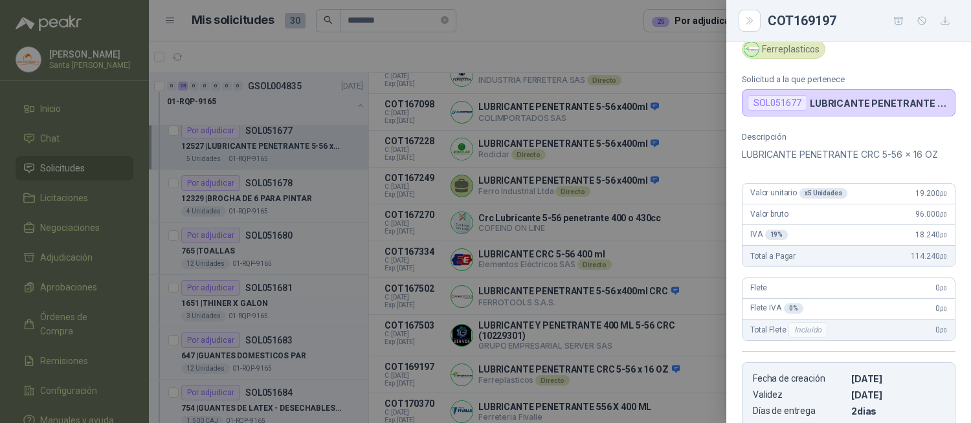
scroll to position [19, 0]
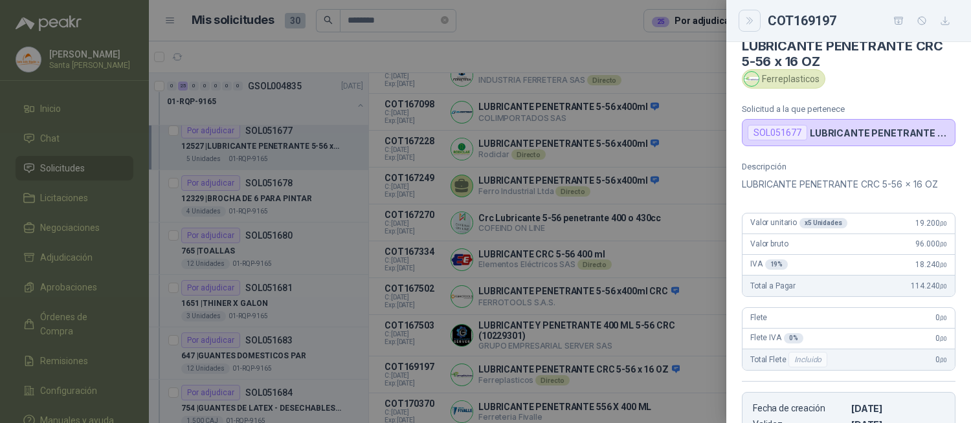
click at [744, 20] on icon "Close" at bounding box center [749, 21] width 11 height 11
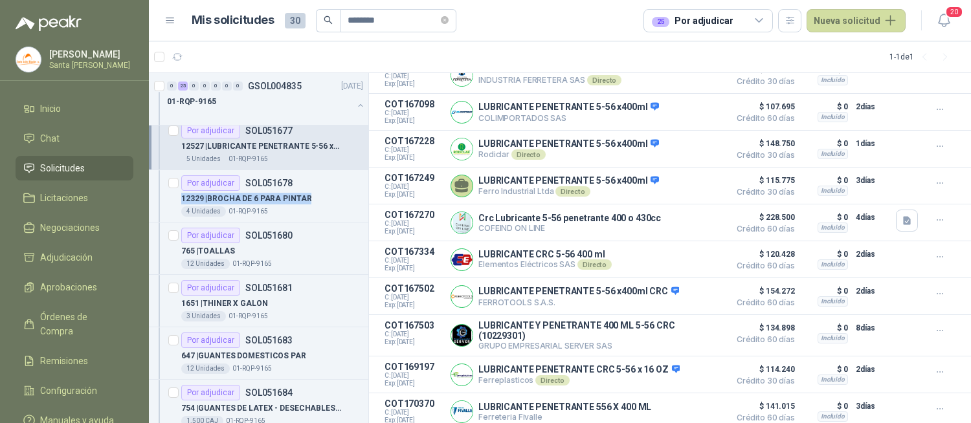
drag, startPoint x: 368, startPoint y: 179, endPoint x: 368, endPoint y: 196, distance: 16.8
click at [368, 196] on div "0 25 0 0 0 0 0 GSOL004835 [DATE] 01-RQP-9165 Por adjudicar SOL051673 6860 | DIS…" at bounding box center [259, 248] width 220 height 351
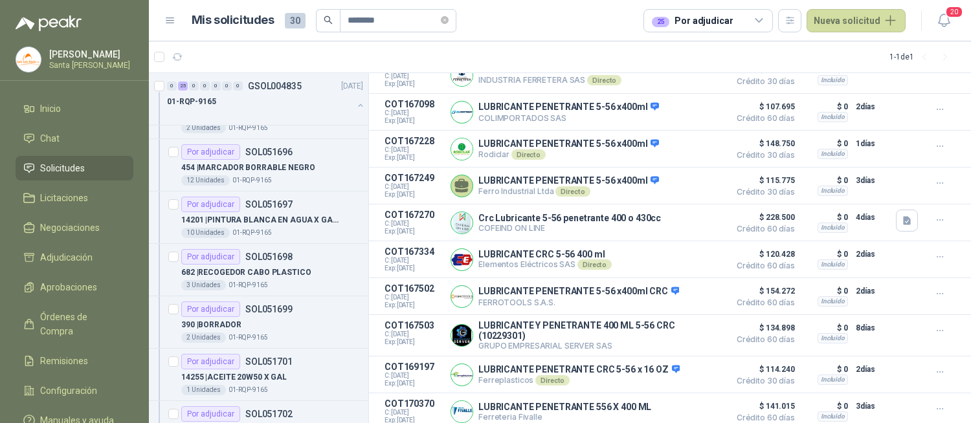
scroll to position [1007, 0]
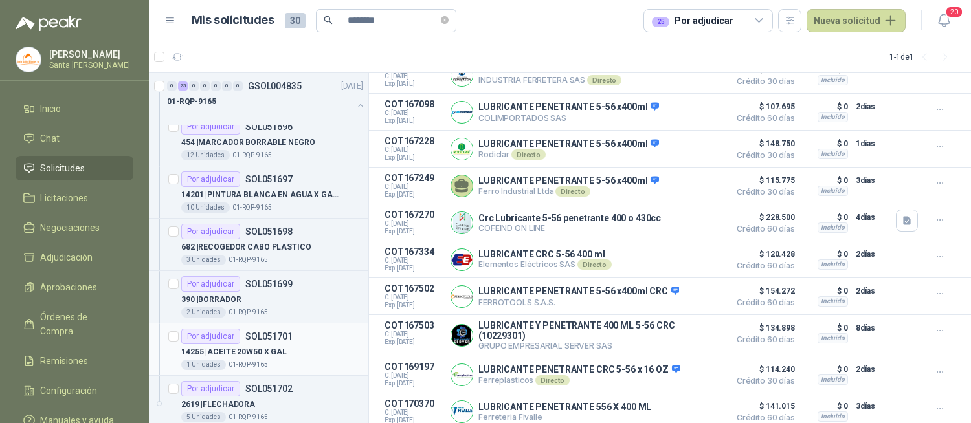
click at [257, 347] on p "14255 | ACEITE 20W50 X GAL" at bounding box center [233, 352] width 105 height 12
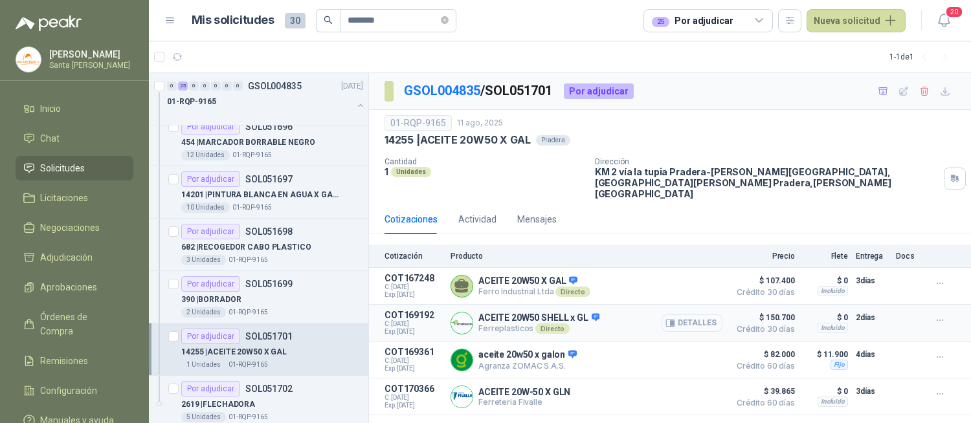
click at [686, 314] on button "Detalles" at bounding box center [691, 322] width 61 height 17
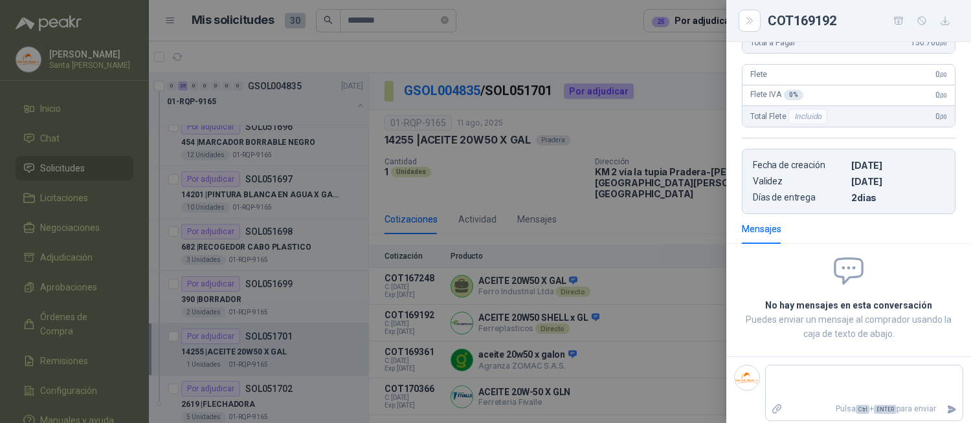
scroll to position [85, 0]
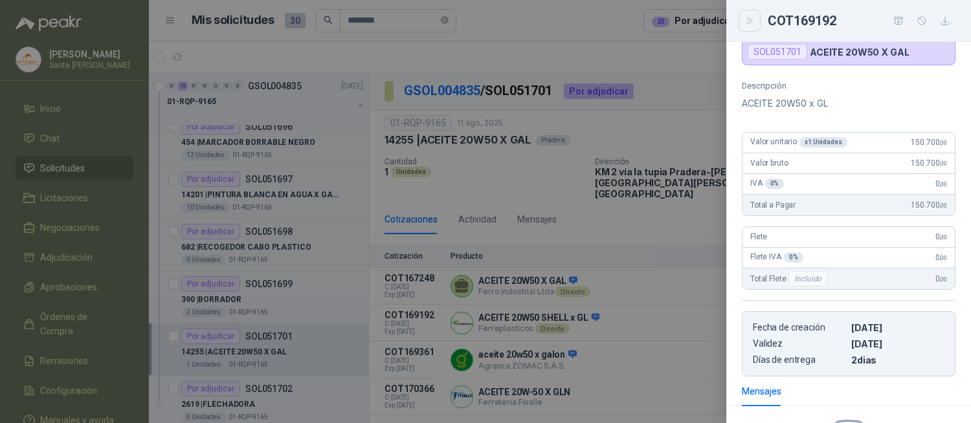
click at [747, 27] on button "Close" at bounding box center [749, 21] width 22 height 22
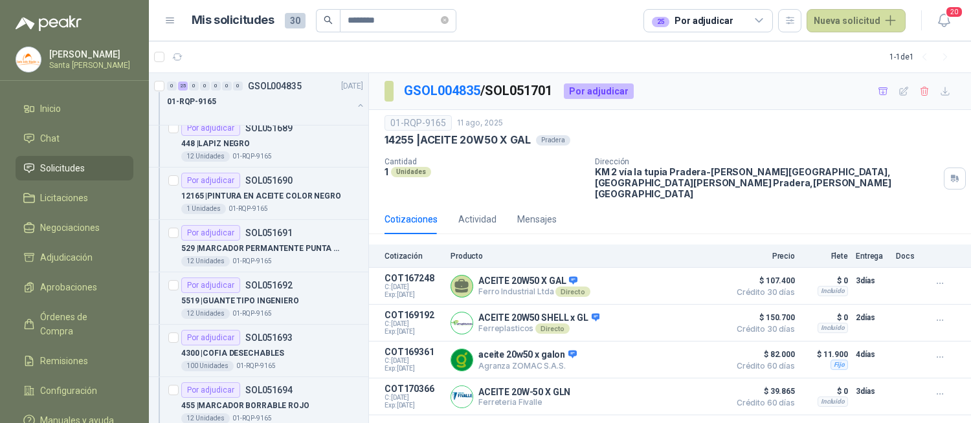
scroll to position [631, 0]
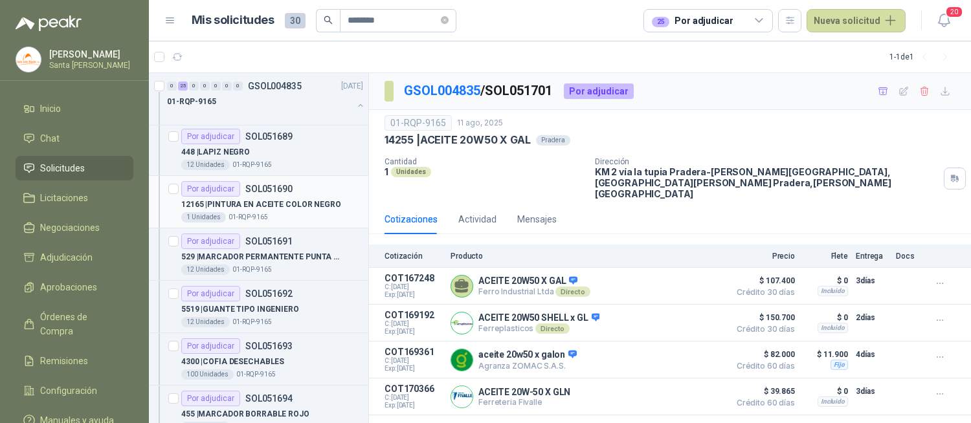
click at [309, 191] on div "Por adjudicar SOL051690" at bounding box center [272, 189] width 182 height 16
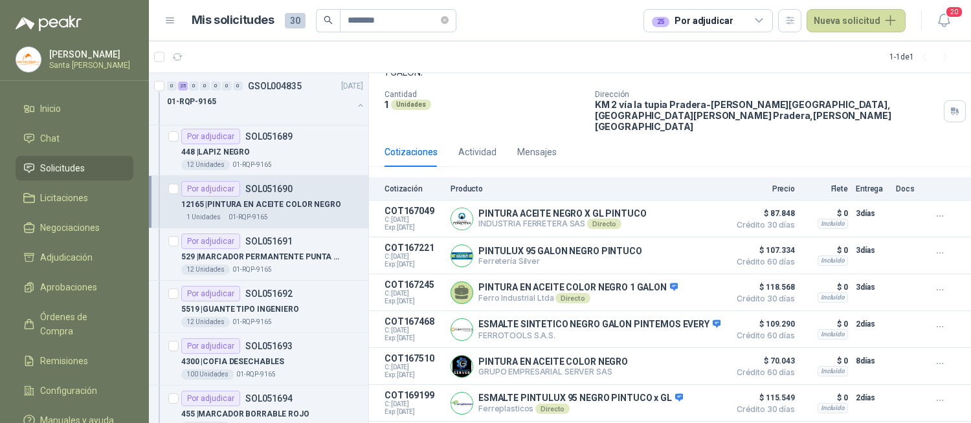
scroll to position [115, 0]
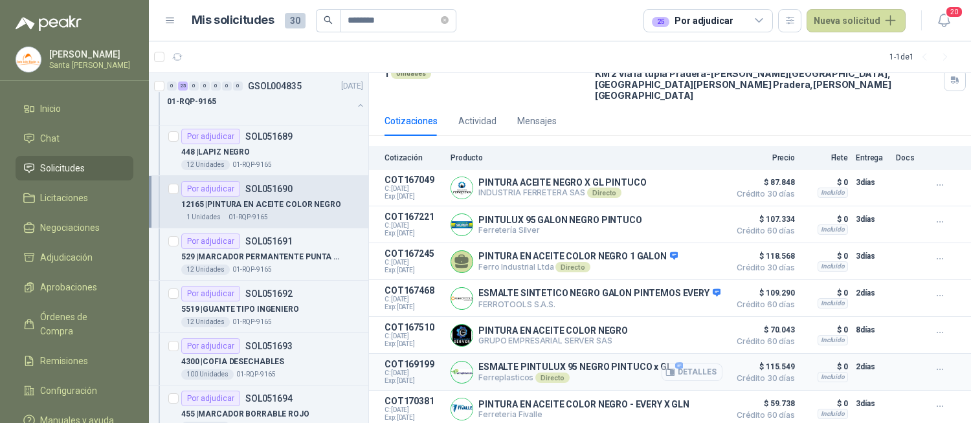
click at [686, 365] on button "Detalles" at bounding box center [691, 372] width 61 height 17
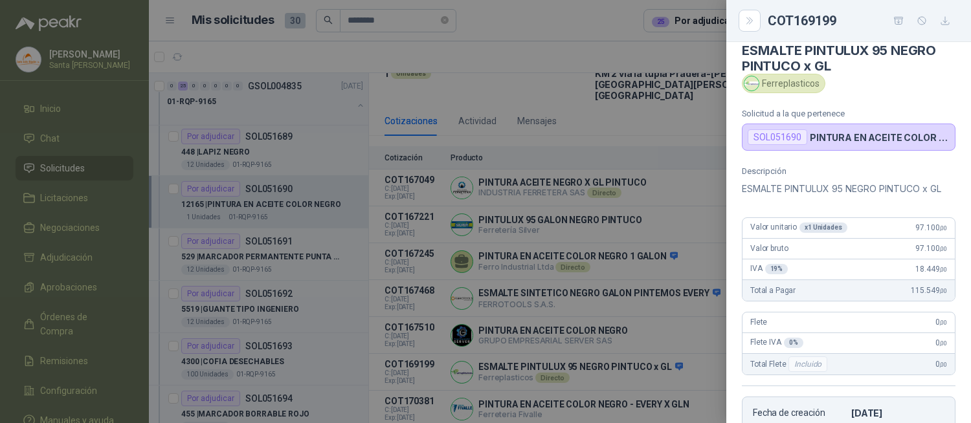
scroll to position [12, 0]
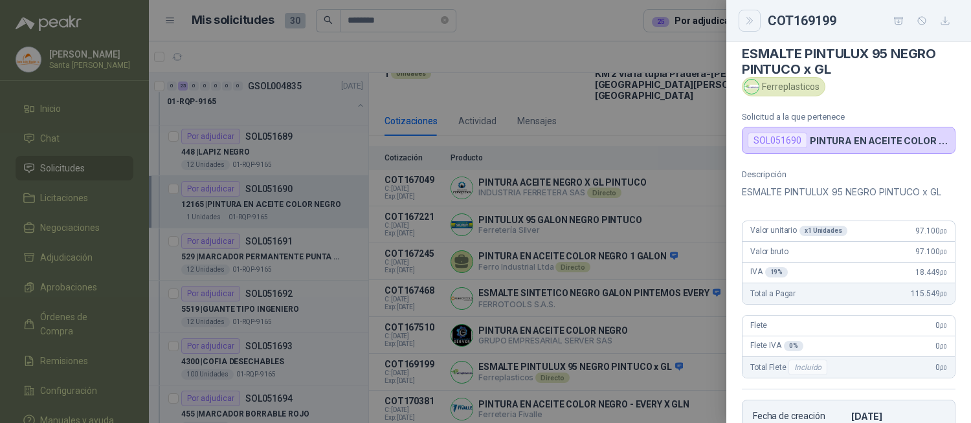
click at [754, 24] on button "Close" at bounding box center [749, 21] width 22 height 22
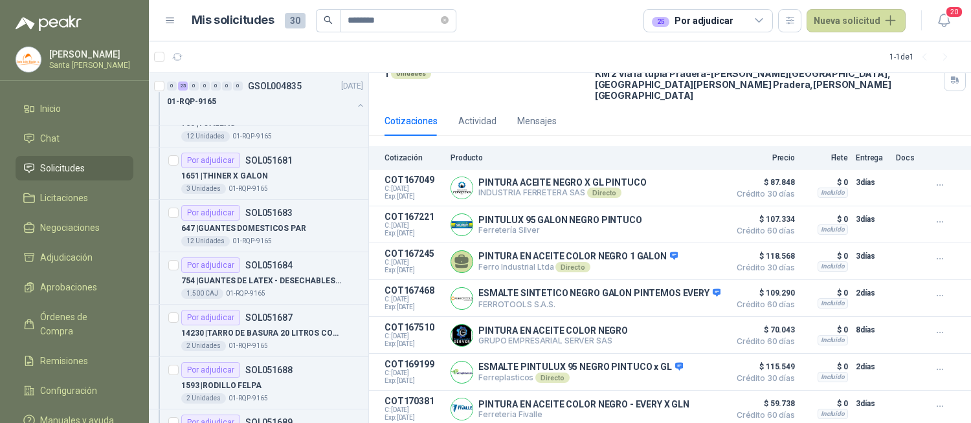
scroll to position [327, 0]
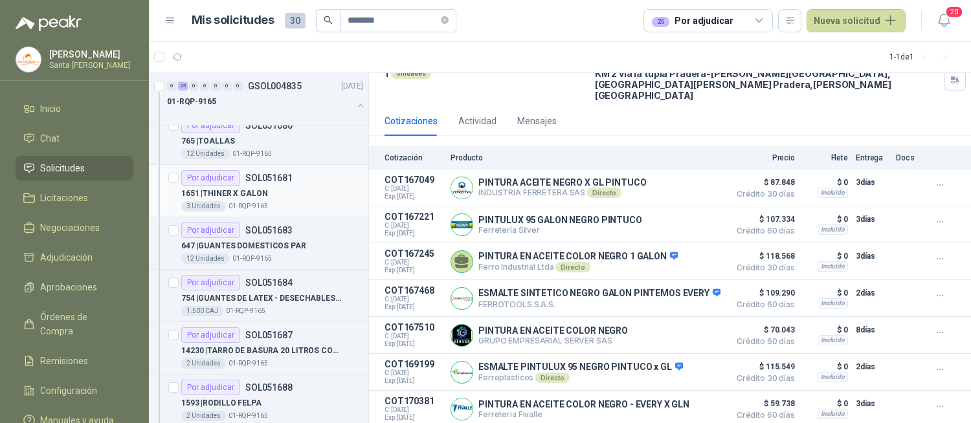
click at [281, 195] on div "1651 | THINER X GALON" at bounding box center [272, 194] width 182 height 16
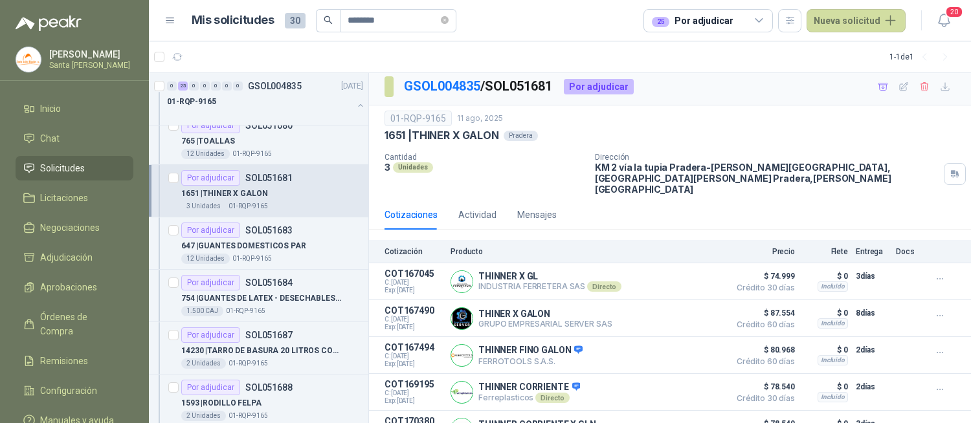
scroll to position [19, 0]
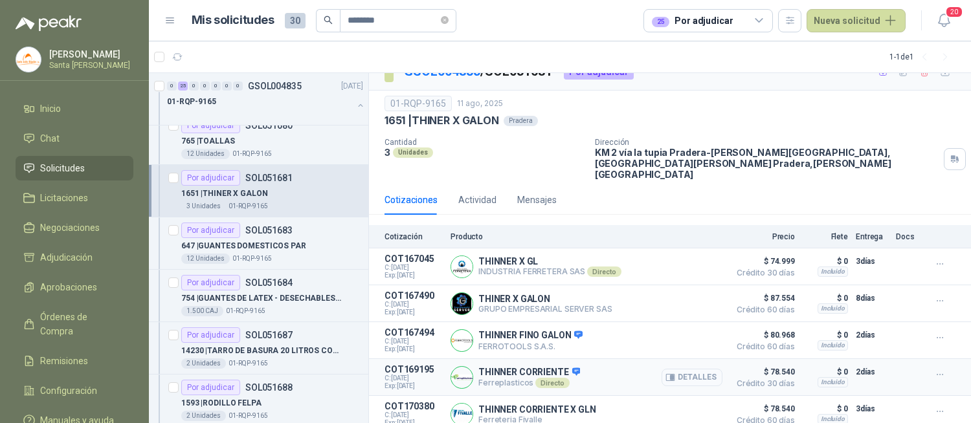
click at [670, 375] on icon "button" at bounding box center [671, 377] width 3 height 5
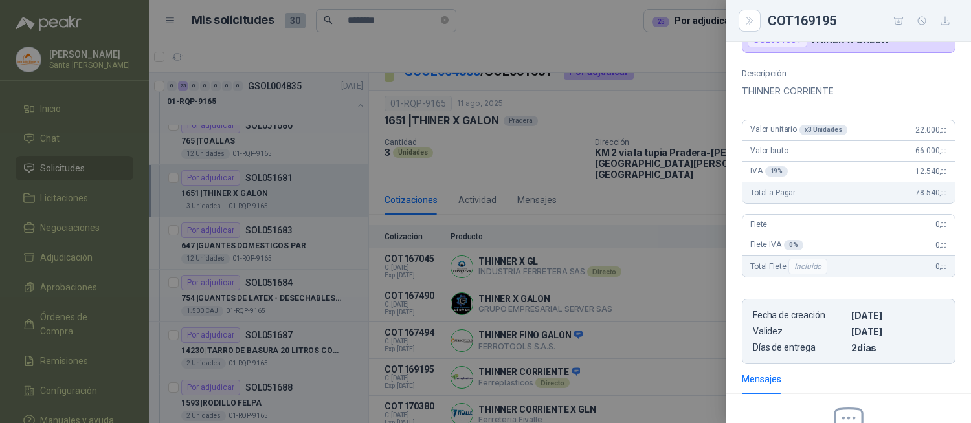
scroll to position [85, 0]
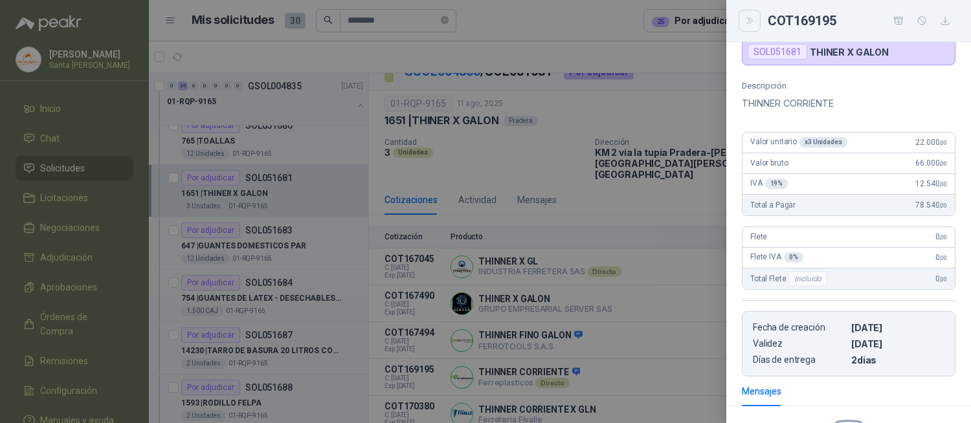
click at [753, 28] on button "Close" at bounding box center [749, 21] width 22 height 22
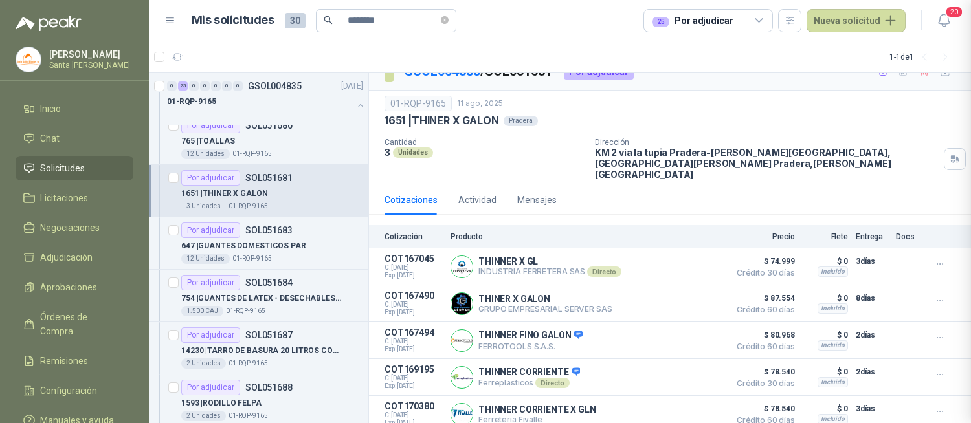
scroll to position [254, 0]
